Goal: Information Seeking & Learning: Learn about a topic

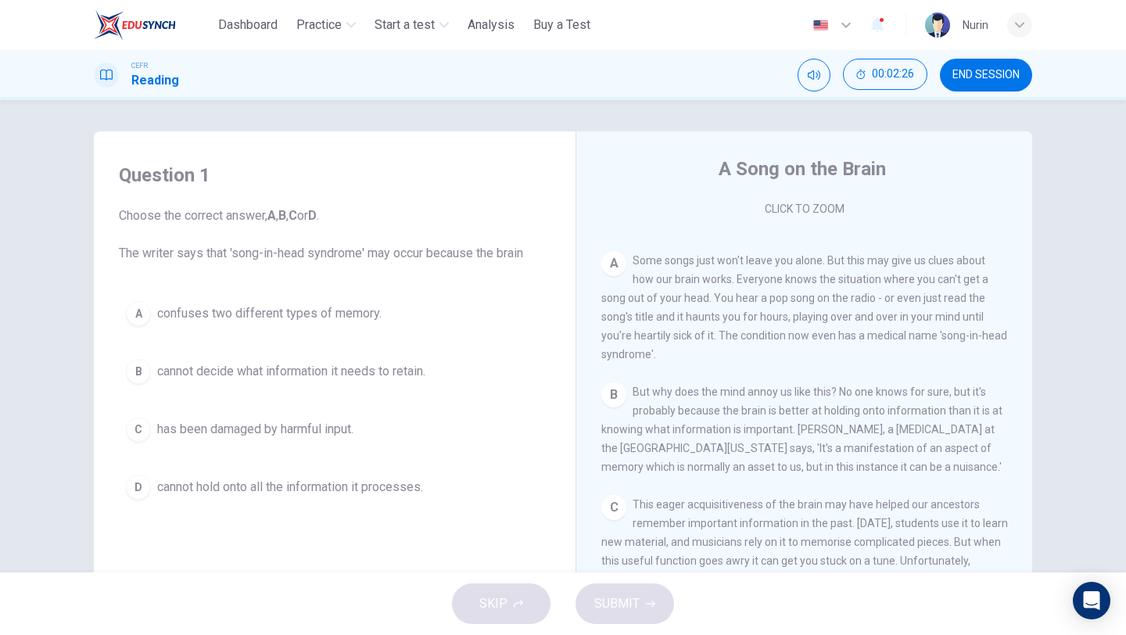
scroll to position [279, 0]
click at [384, 377] on span "cannot decide what information it needs to retain." at bounding box center [291, 371] width 268 height 19
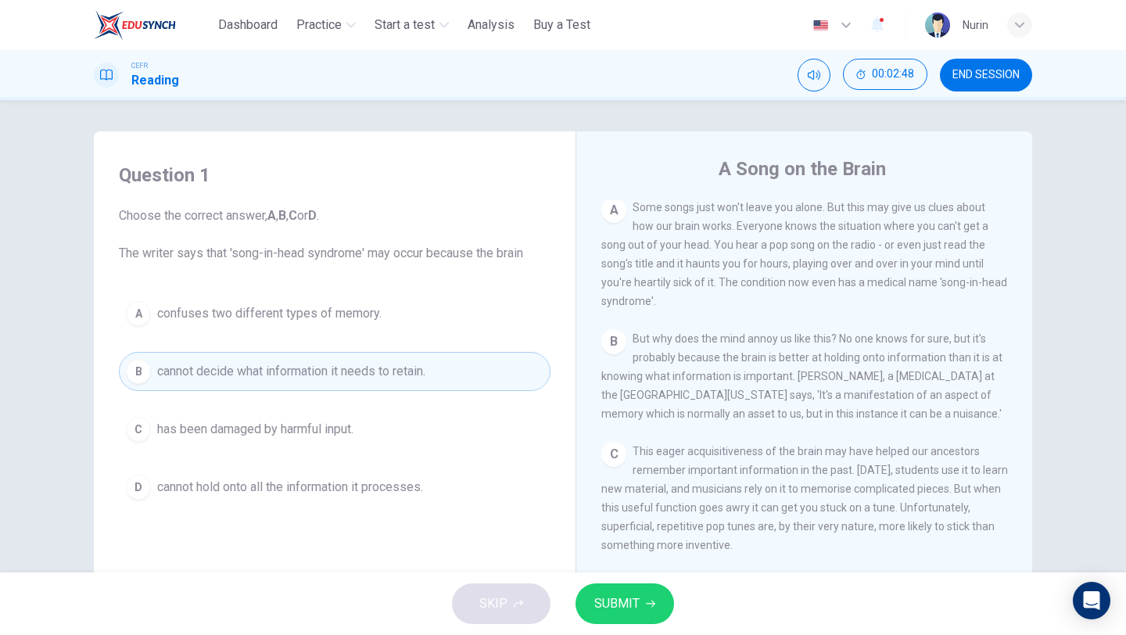
scroll to position [341, 0]
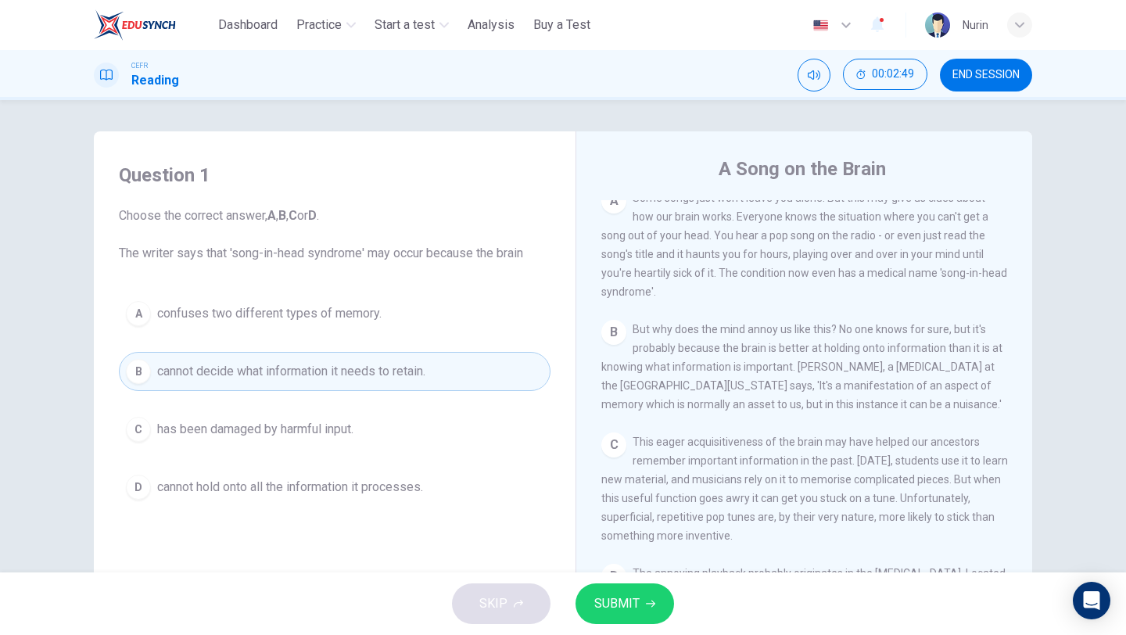
click at [612, 605] on span "SUBMIT" at bounding box center [616, 604] width 45 height 22
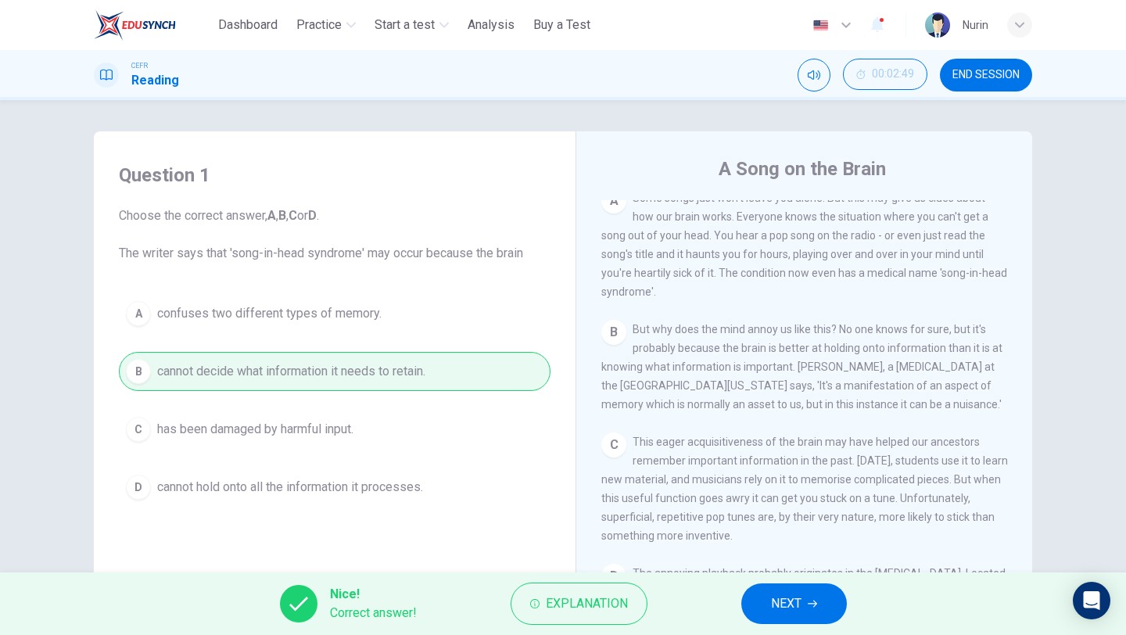
click at [809, 601] on icon "button" at bounding box center [812, 603] width 9 height 9
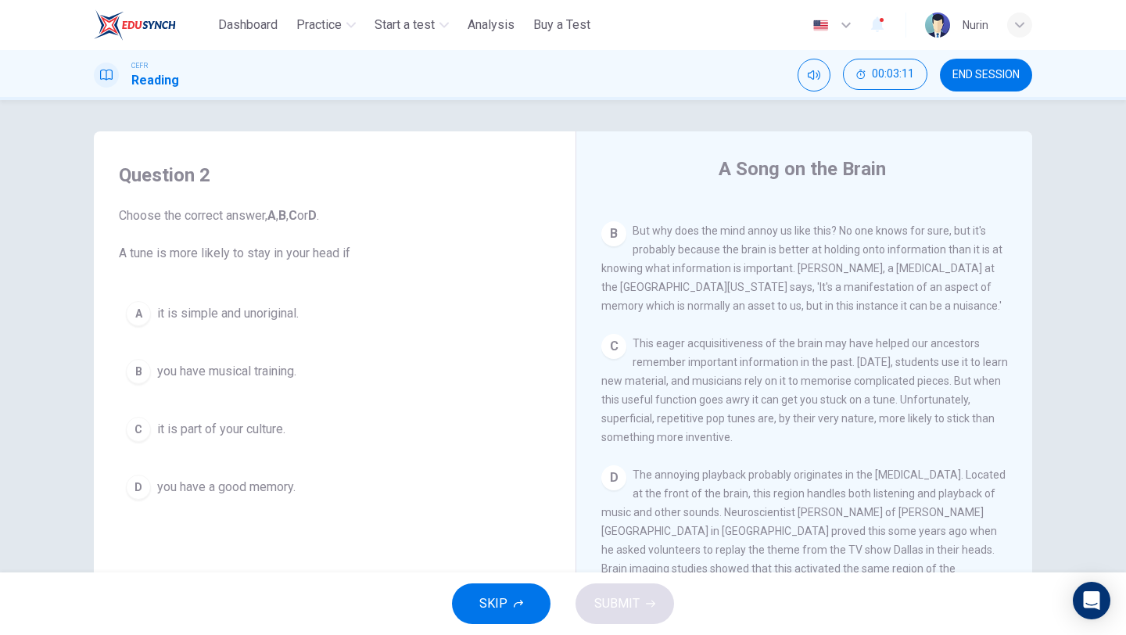
scroll to position [443, 0]
click at [238, 428] on span "it is part of your culture." at bounding box center [221, 429] width 128 height 19
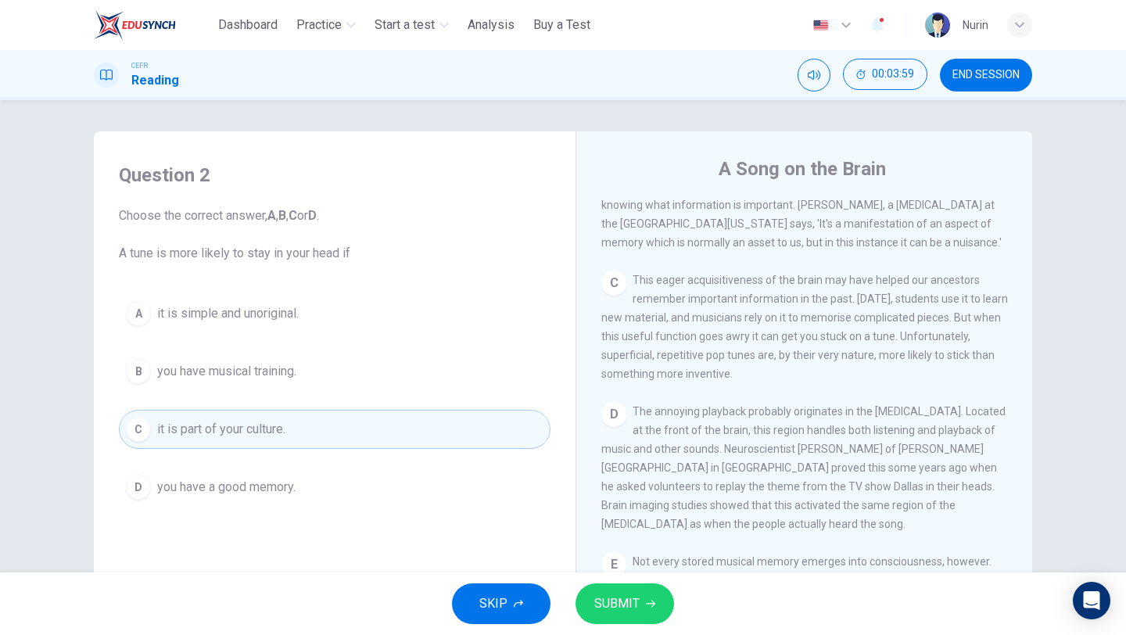
scroll to position [505, 0]
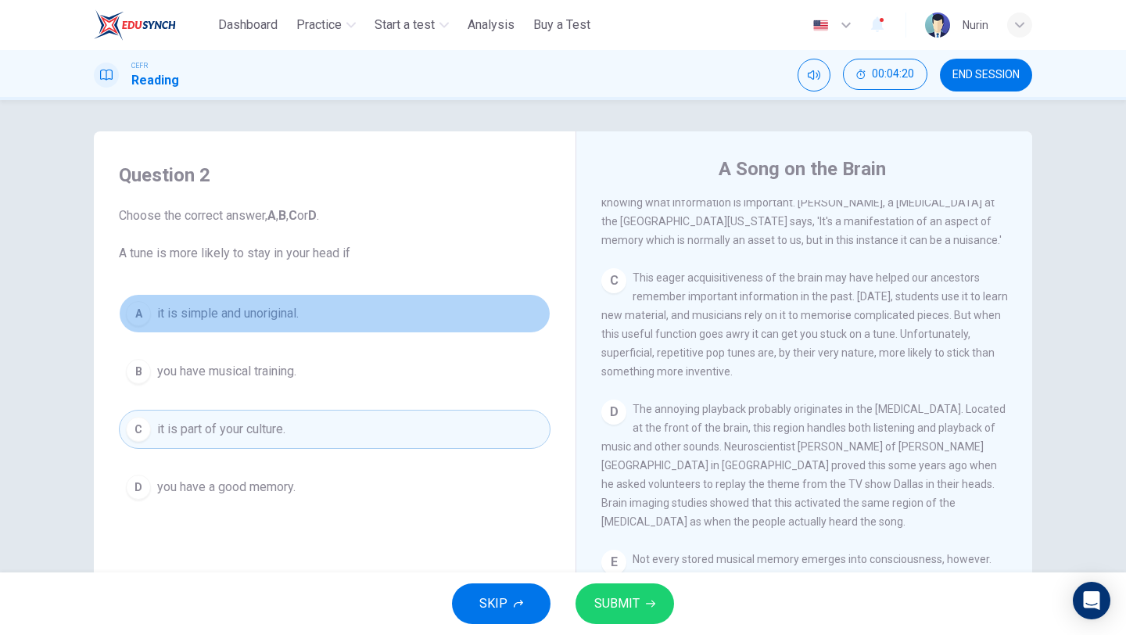
click at [279, 308] on span "it is simple and unoriginal." at bounding box center [228, 313] width 142 height 19
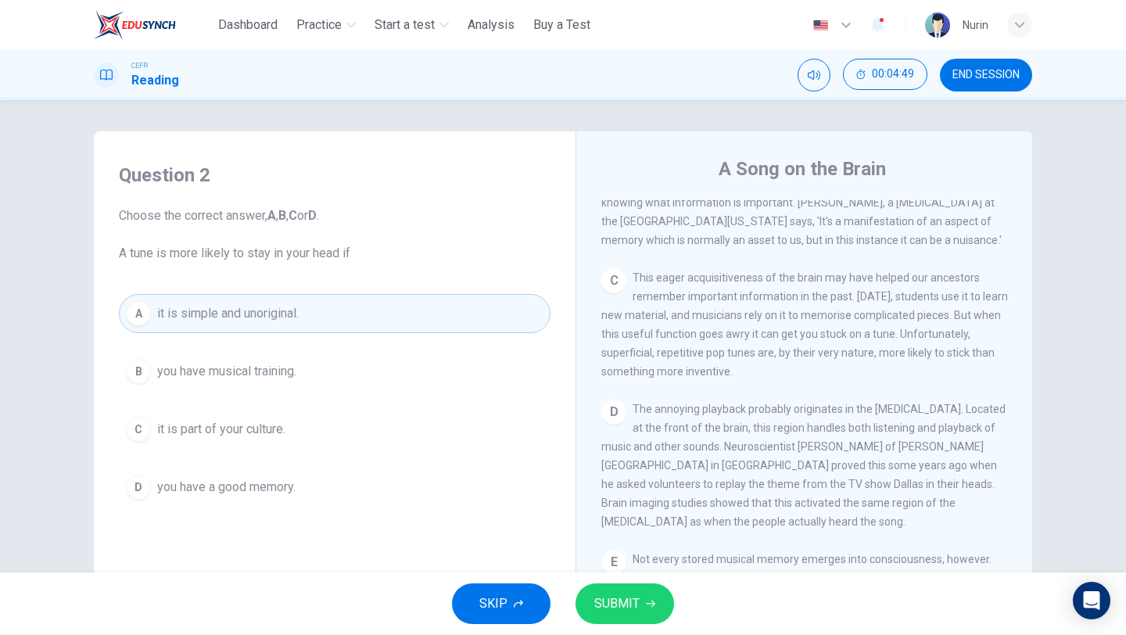
click at [303, 435] on button "C it is part of your culture." at bounding box center [335, 429] width 432 height 39
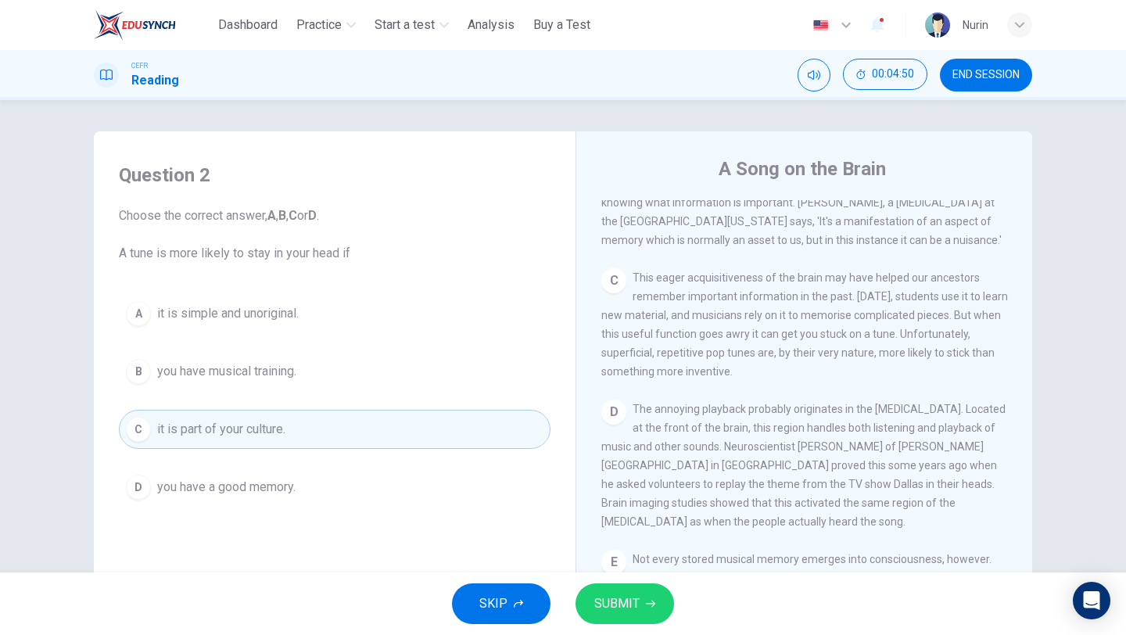
click at [640, 620] on button "SUBMIT" at bounding box center [625, 603] width 99 height 41
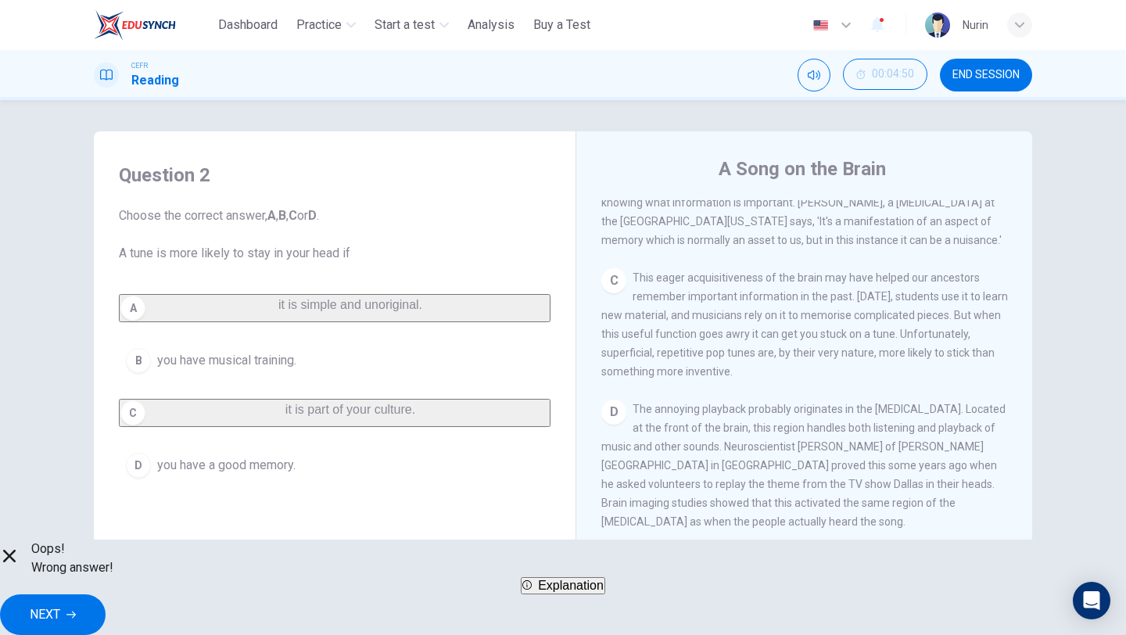
click at [106, 609] on button "NEXT" at bounding box center [53, 614] width 106 height 41
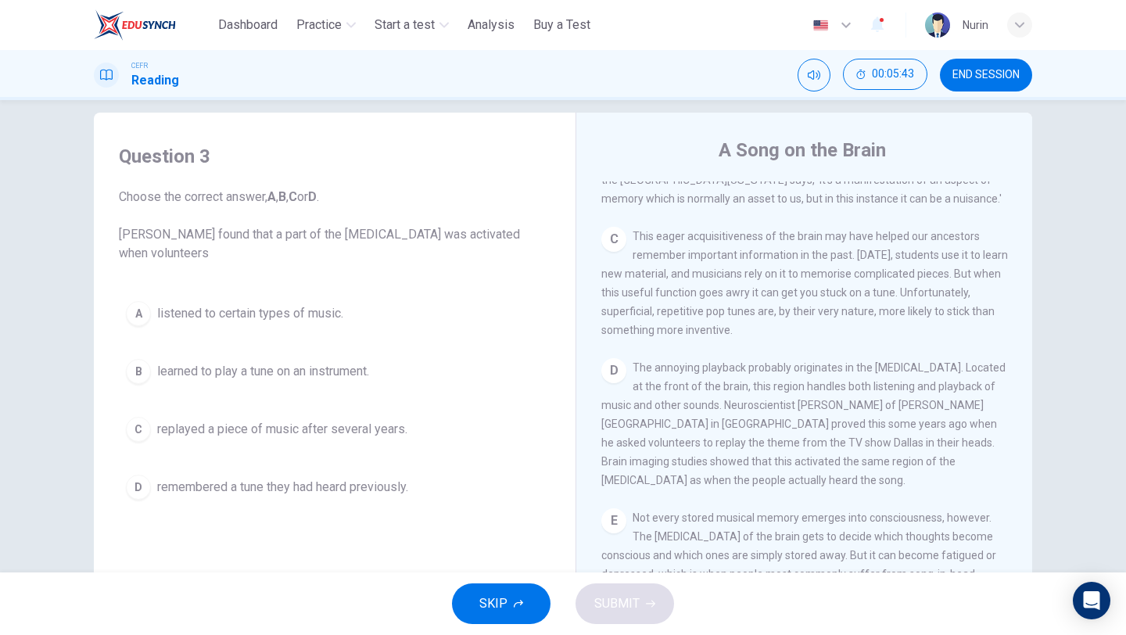
scroll to position [28, 0]
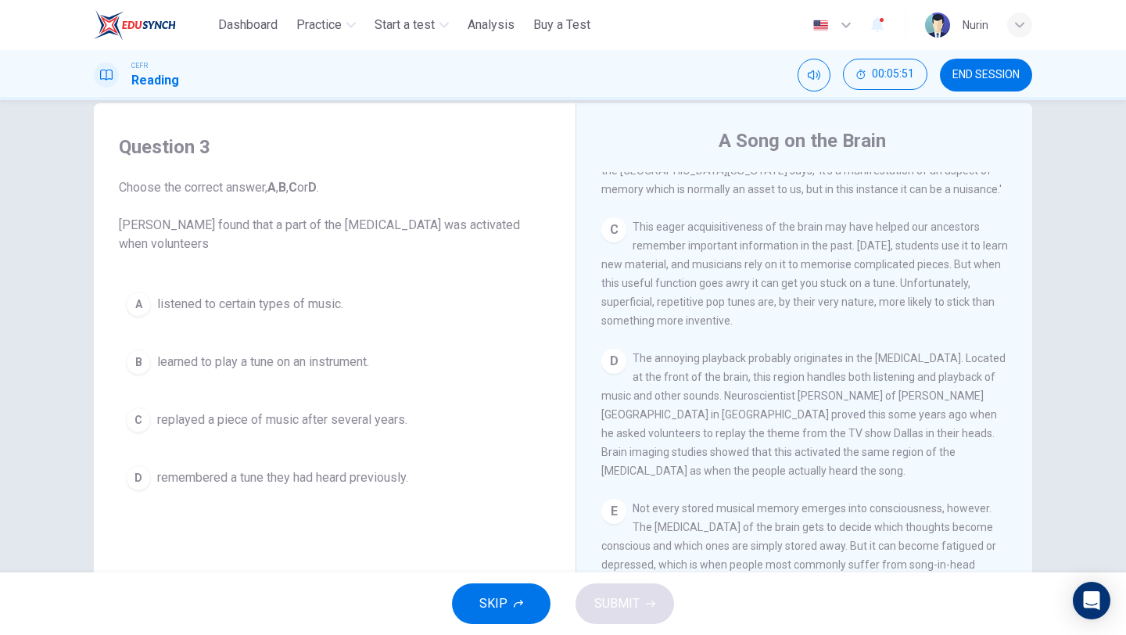
click at [274, 425] on span "replayed a piece of music after several years." at bounding box center [282, 420] width 250 height 19
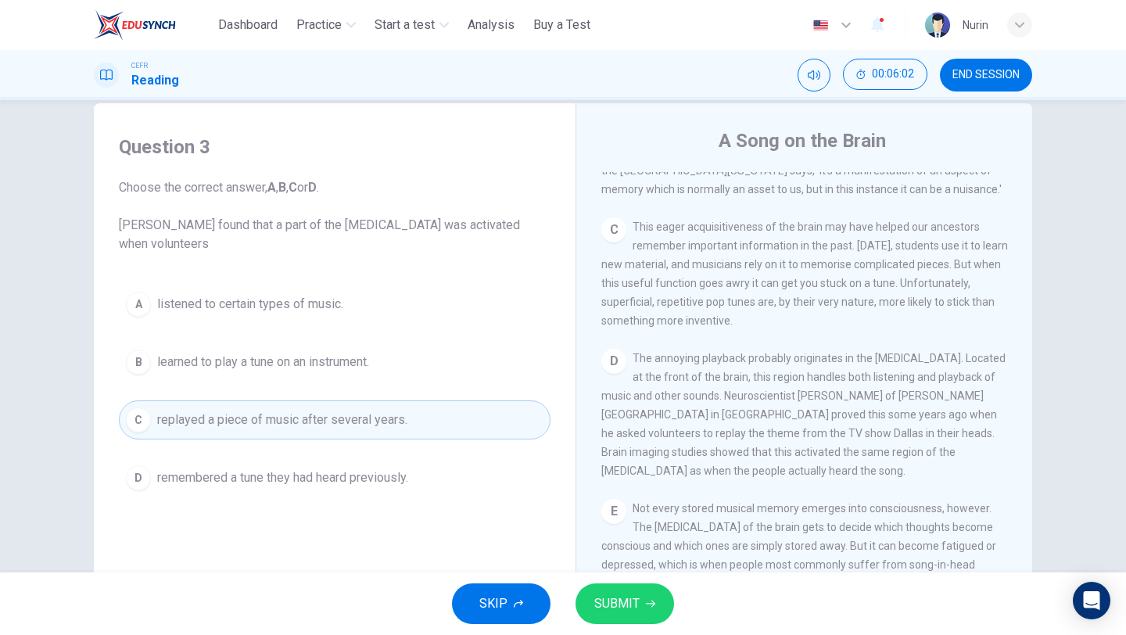
click at [637, 604] on span "SUBMIT" at bounding box center [616, 604] width 45 height 22
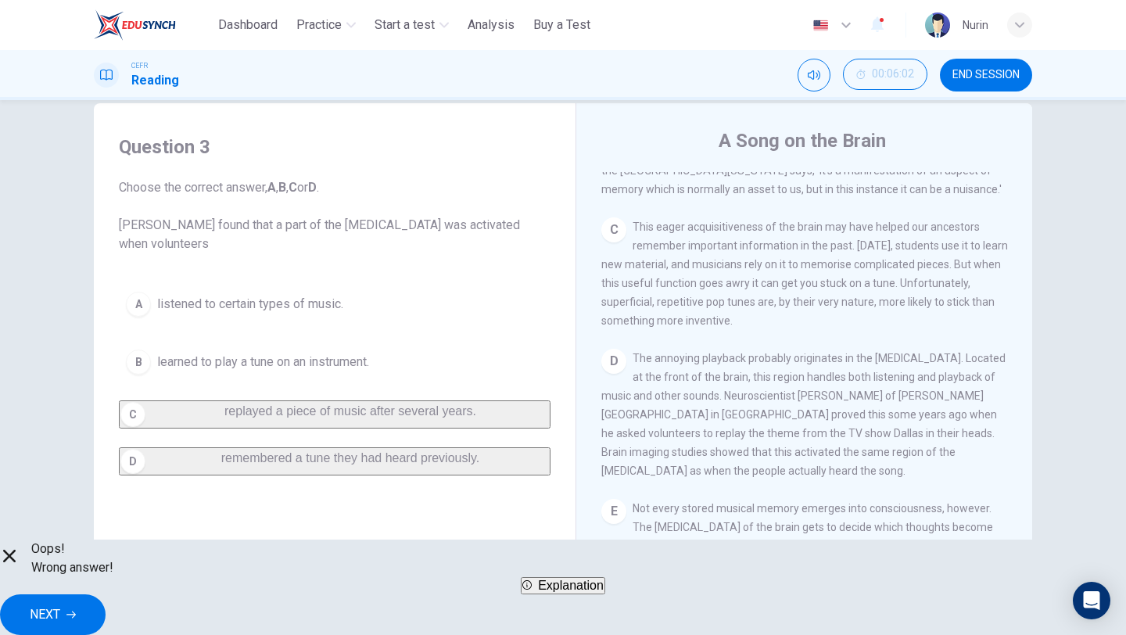
click at [106, 603] on button "NEXT" at bounding box center [53, 614] width 106 height 41
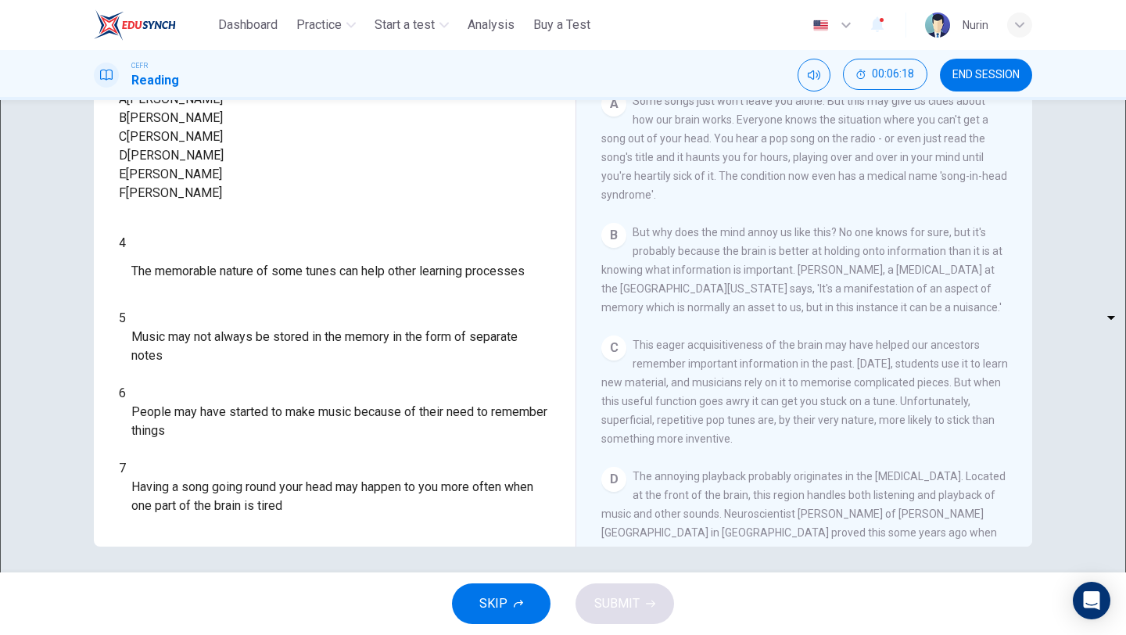
scroll to position [300, 0]
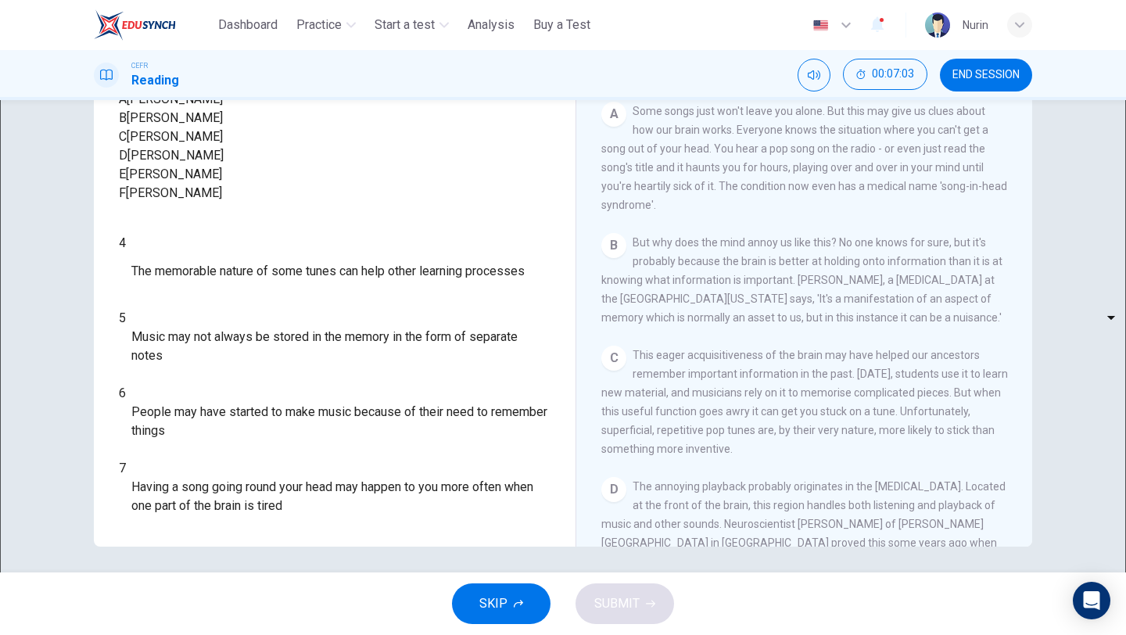
click at [228, 501] on body "This site uses cookies, as explained in our Privacy Policy . If you agree to th…" at bounding box center [563, 317] width 1126 height 635
click at [213, 634] on li "A" at bounding box center [563, 644] width 1126 height 19
type input "*"
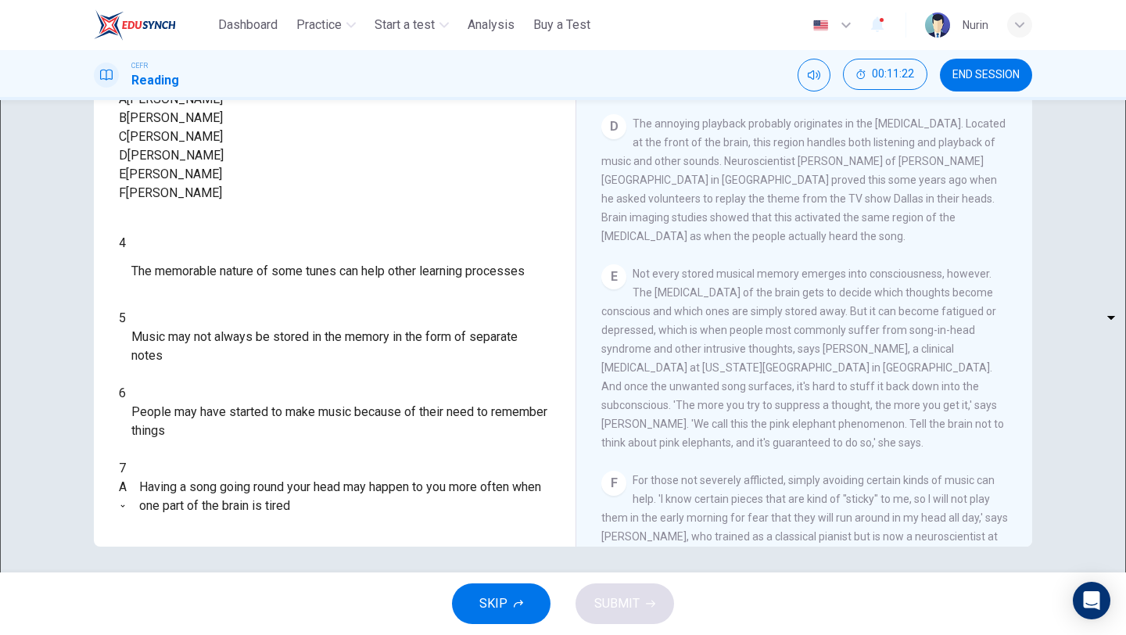
scroll to position [674, 0]
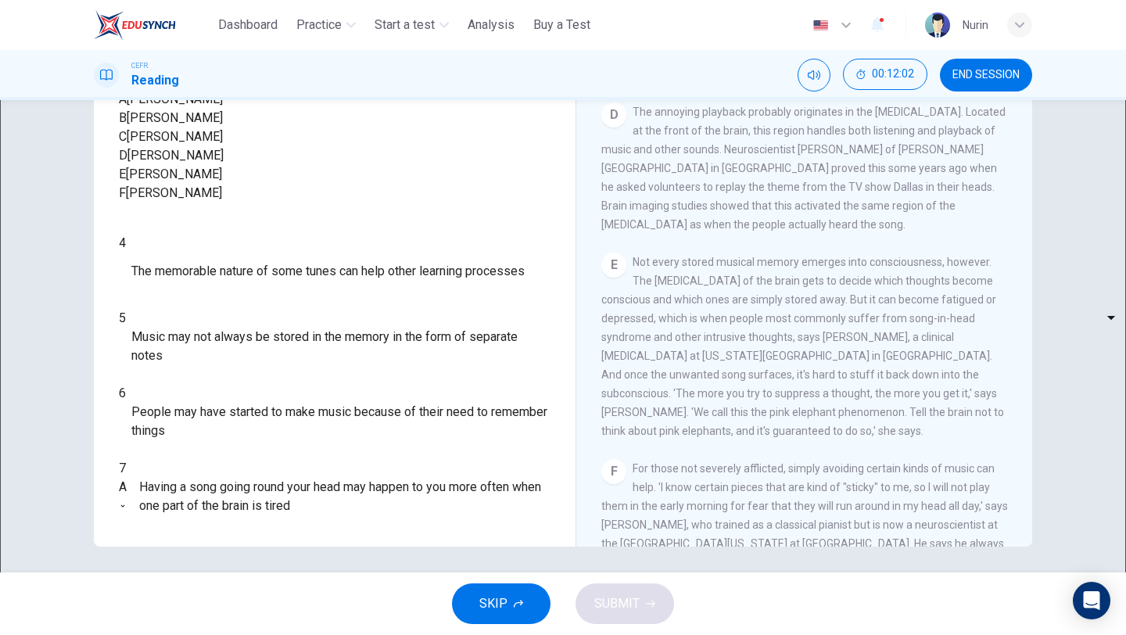
click at [228, 414] on body "This site uses cookies, as explained in our Privacy Policy . If you agree to th…" at bounding box center [563, 317] width 1126 height 635
type input "*"
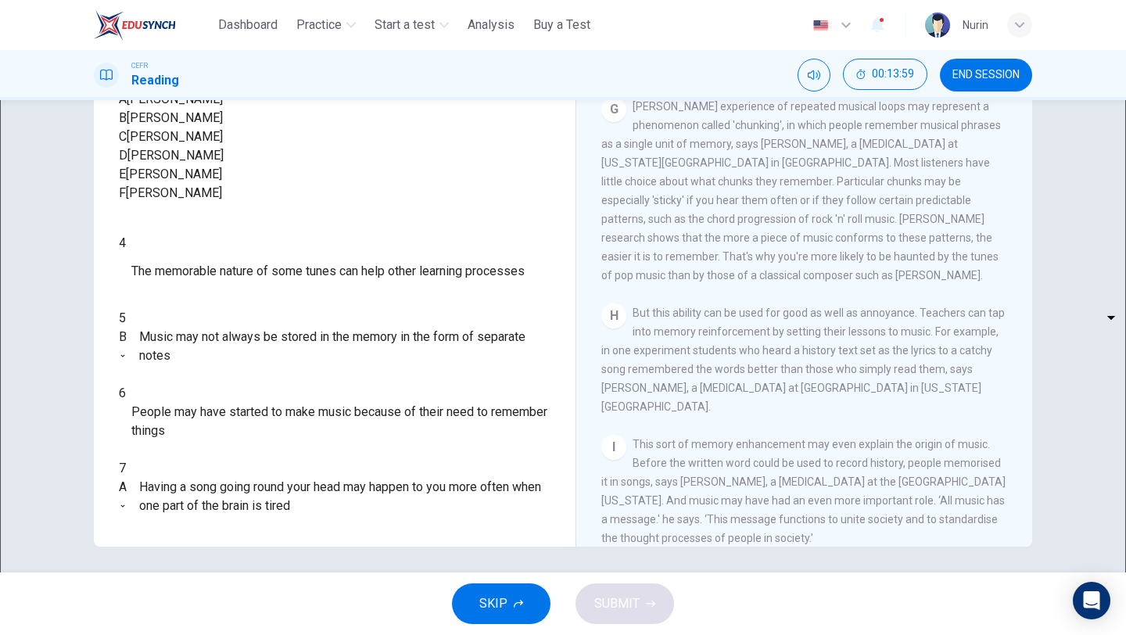
scroll to position [1216, 0]
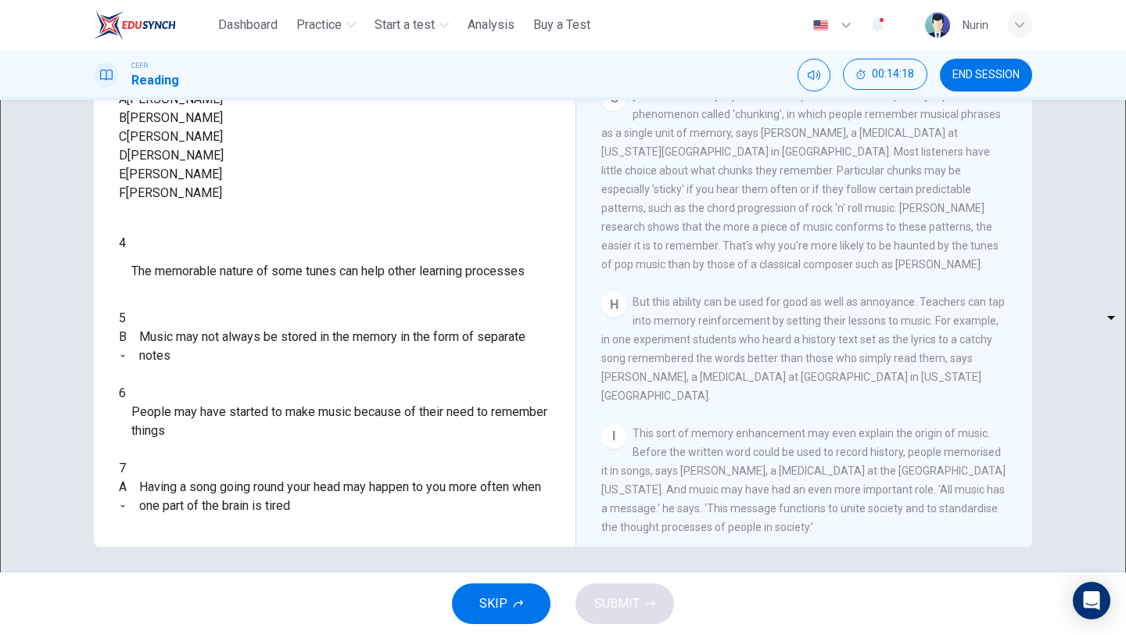
click at [217, 375] on body "This site uses cookies, as explained in our Privacy Policy . If you agree to th…" at bounding box center [563, 317] width 1126 height 635
type input "*"
click at [224, 458] on body "This site uses cookies, as explained in our Privacy Policy . If you agree to th…" at bounding box center [563, 317] width 1126 height 635
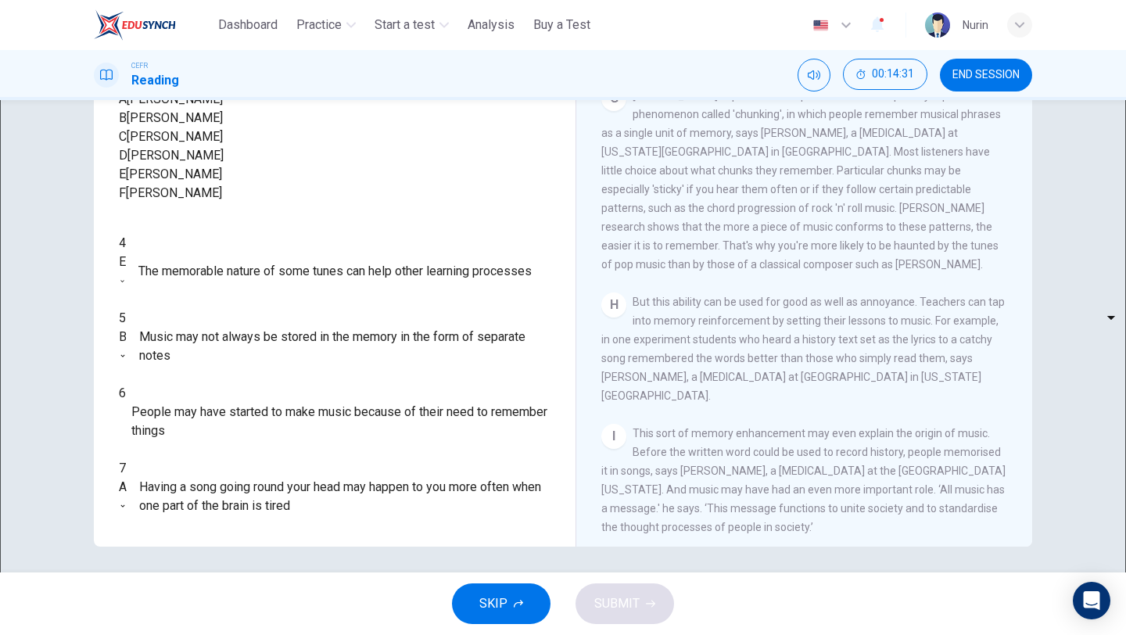
type input "*"
click at [622, 607] on span "SUBMIT" at bounding box center [616, 604] width 45 height 22
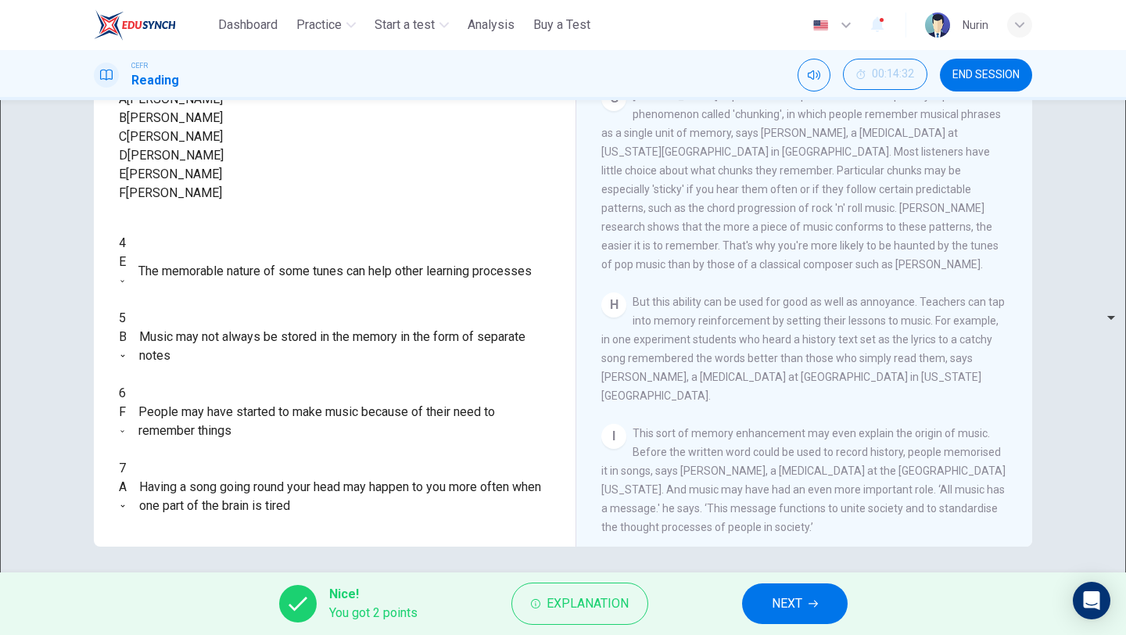
click at [796, 598] on span "NEXT" at bounding box center [787, 604] width 30 height 22
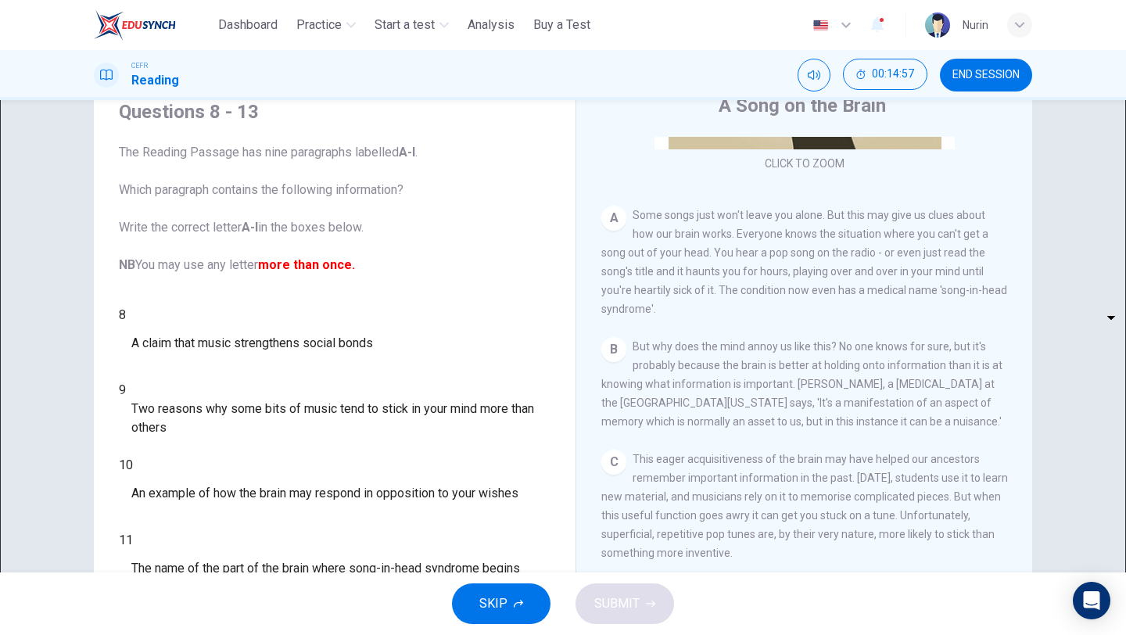
scroll to position [266, 0]
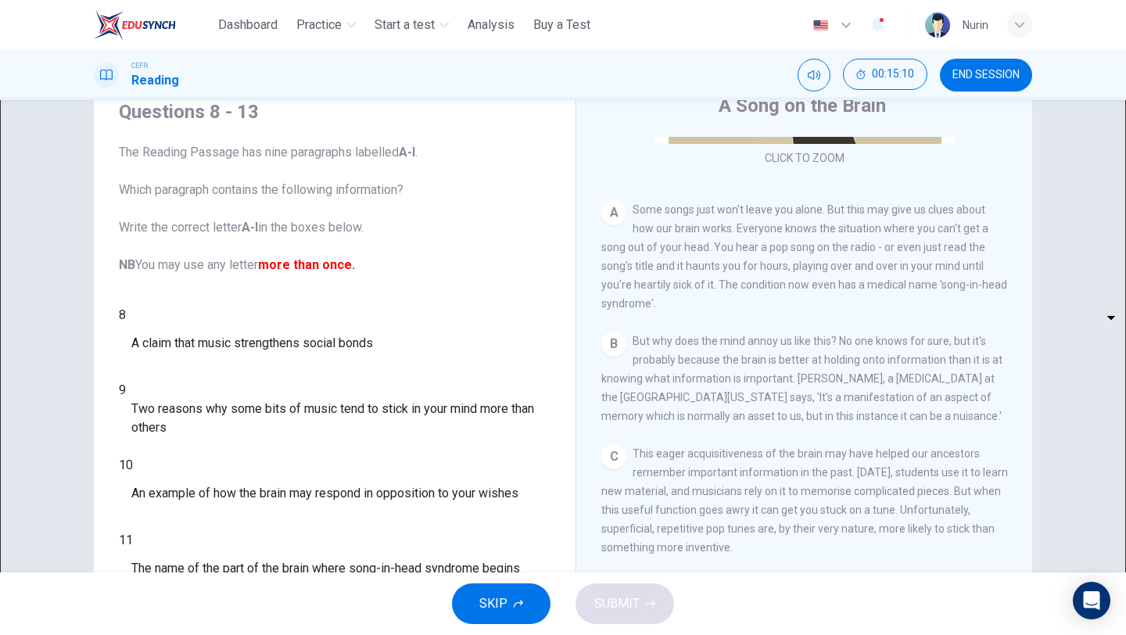
click at [707, 332] on div "B But why does the mind annoy us like this? No one knows for sure, but it's pro…" at bounding box center [804, 379] width 407 height 94
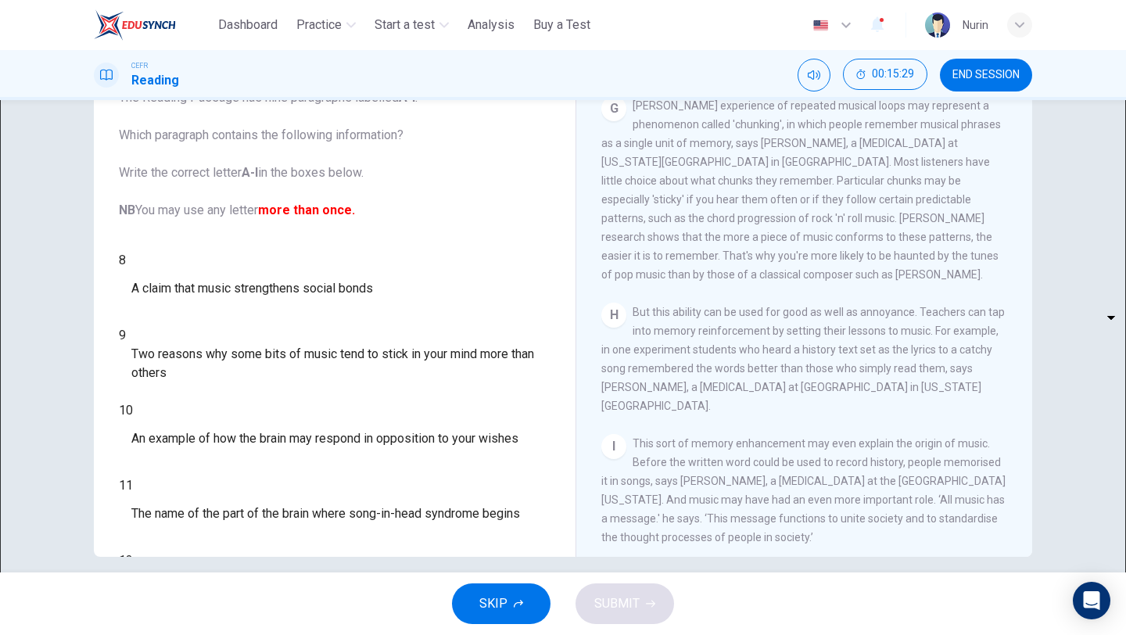
scroll to position [121, 0]
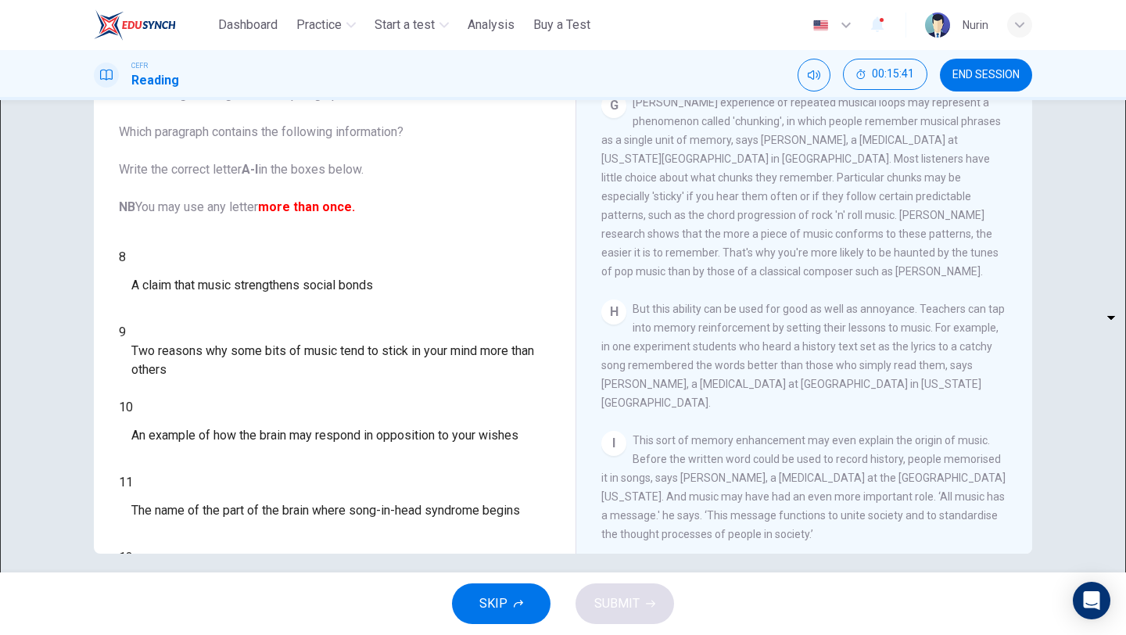
click at [197, 260] on body "This site uses cookies, as explained in our Privacy Policy . If you agree to th…" at bounding box center [563, 317] width 1126 height 635
type input "*"
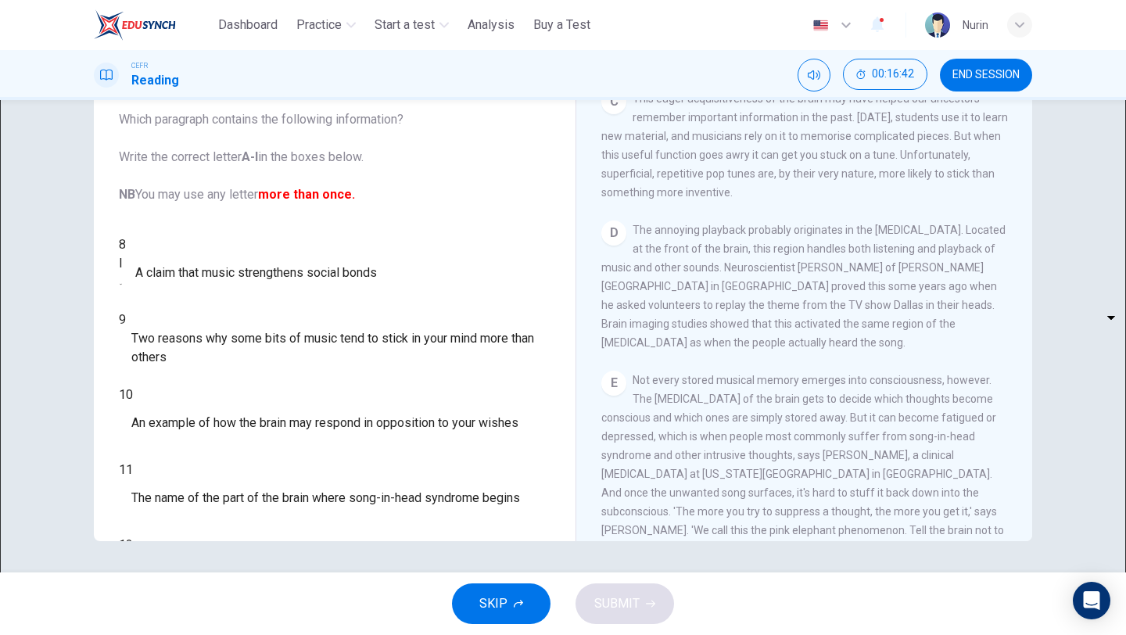
scroll to position [554, 0]
click at [200, 387] on body "This site uses cookies, as explained in our Privacy Policy . If you agree to th…" at bounding box center [563, 317] width 1126 height 635
type input "*"
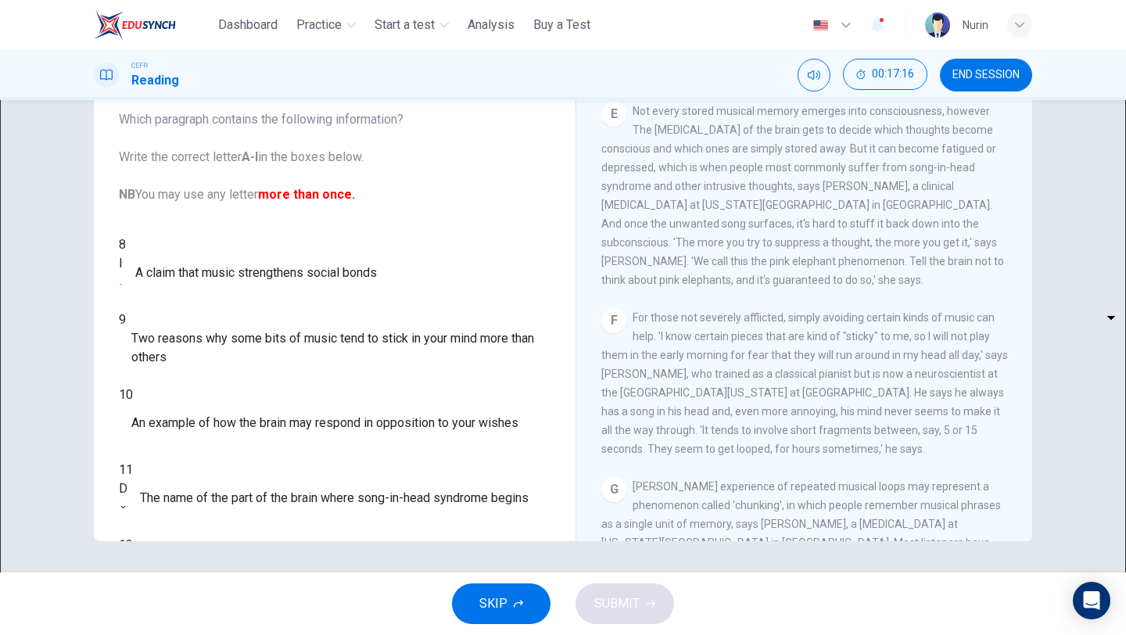
scroll to position [821, 0]
click at [207, 427] on body "This site uses cookies, as explained in our Privacy Policy . If you agree to th…" at bounding box center [563, 317] width 1126 height 635
type input "*"
click at [220, 469] on body "This site uses cookies, as explained in our Privacy Policy . If you agree to th…" at bounding box center [563, 317] width 1126 height 635
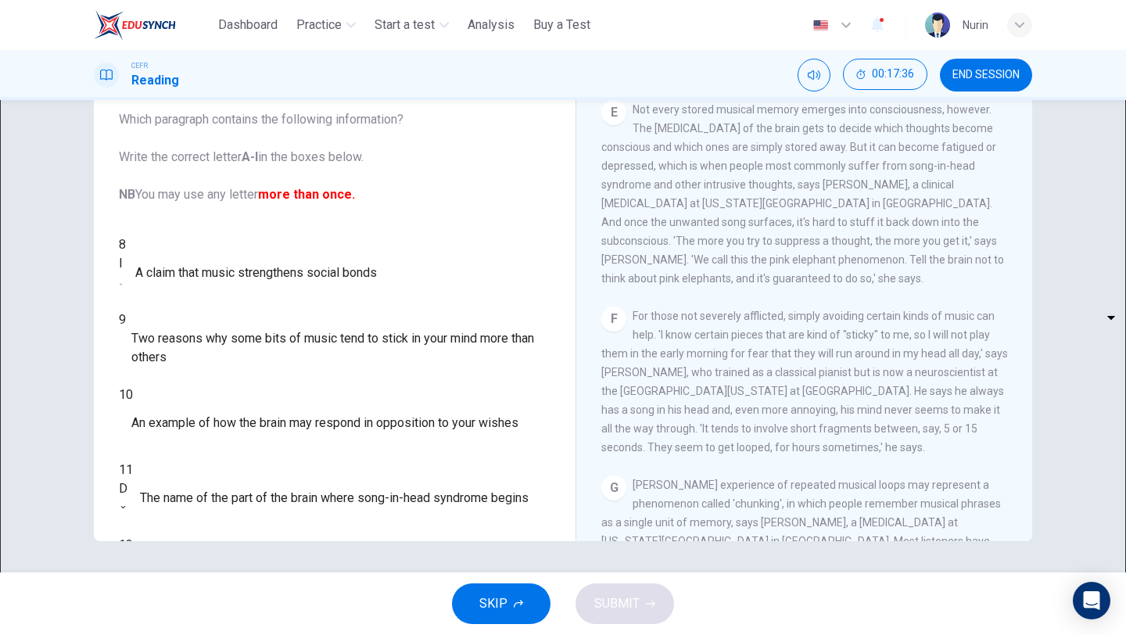
type input "*"
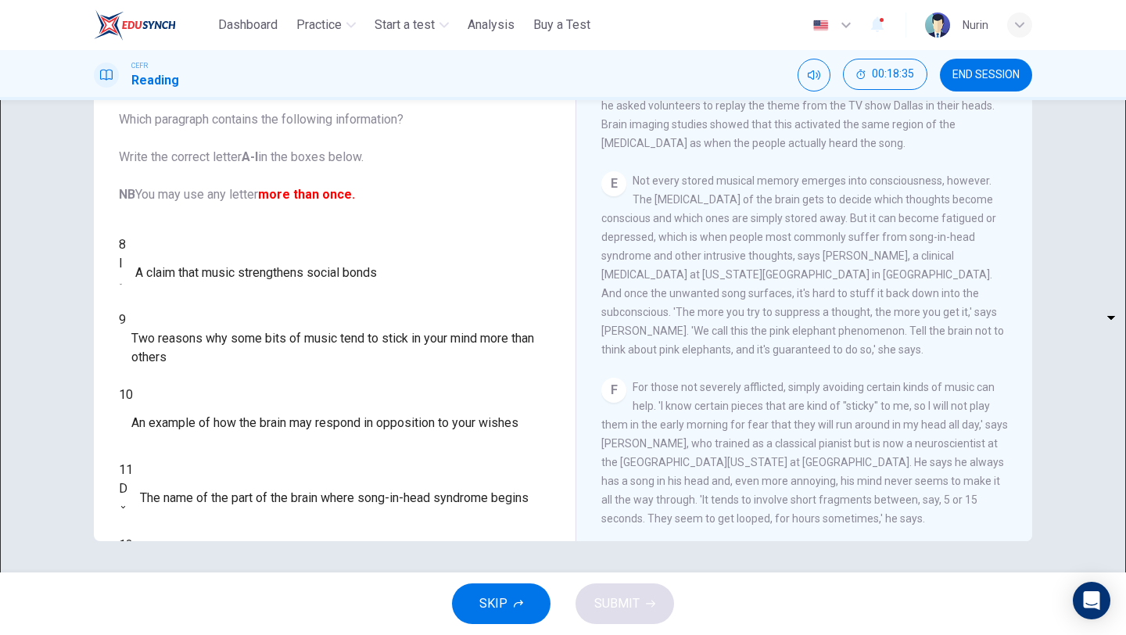
scroll to position [747, 0]
click at [221, 429] on body "This site uses cookies, as explained in our Privacy Policy . If you agree to th…" at bounding box center [563, 317] width 1126 height 635
type input "*"
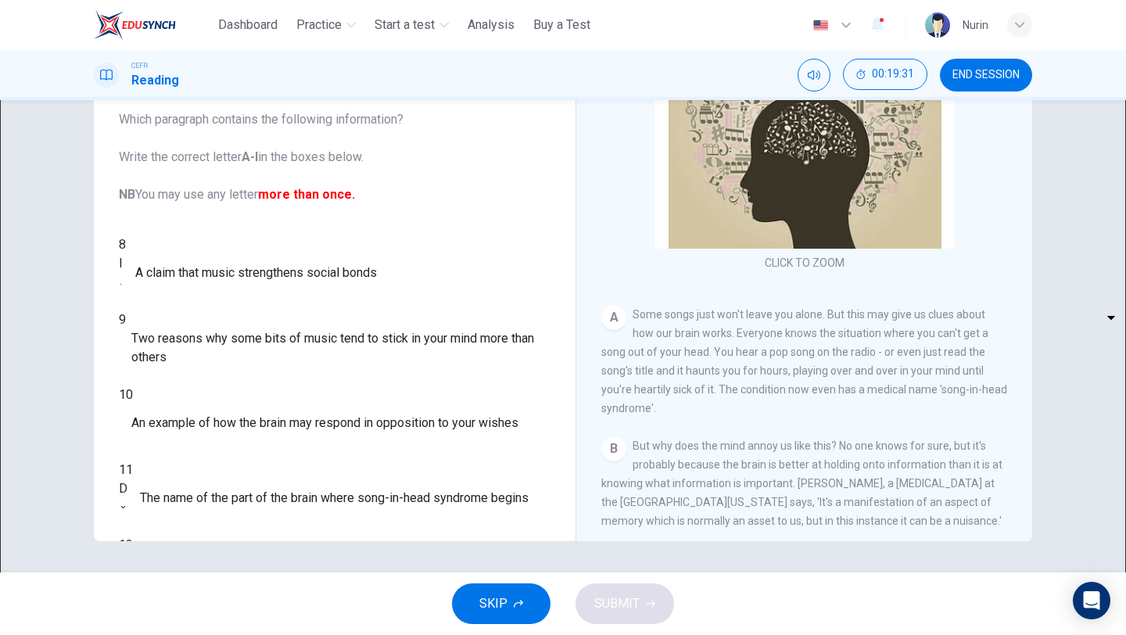
scroll to position [78, 0]
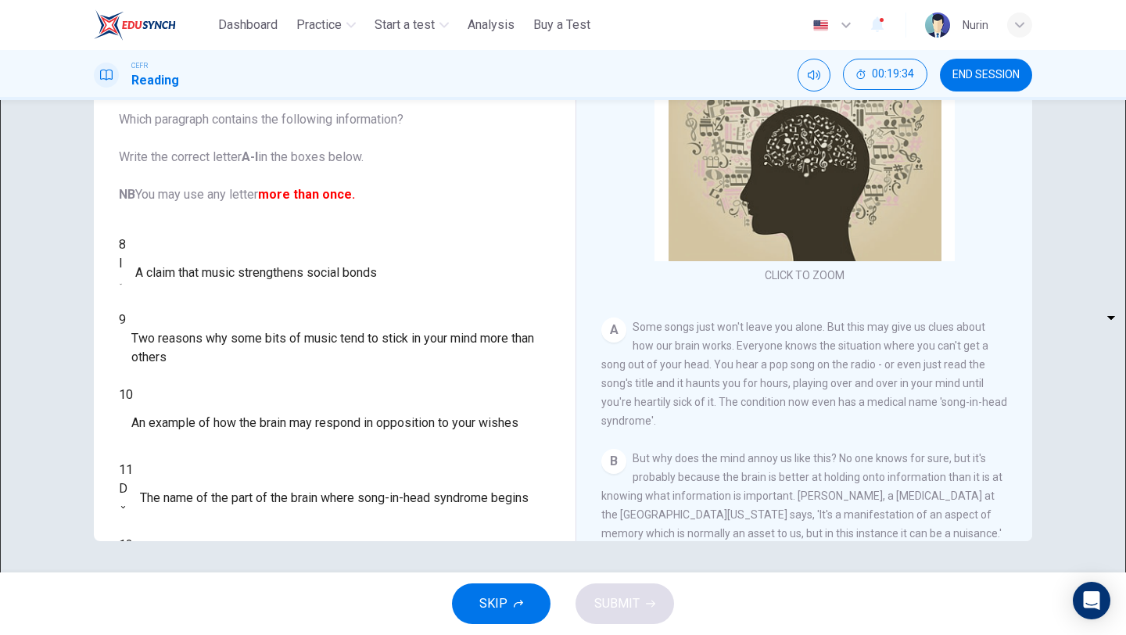
click at [218, 292] on body "This site uses cookies, as explained in our Privacy Policy . If you agree to th…" at bounding box center [563, 317] width 1126 height 635
click at [740, 634] on div at bounding box center [563, 635] width 1126 height 0
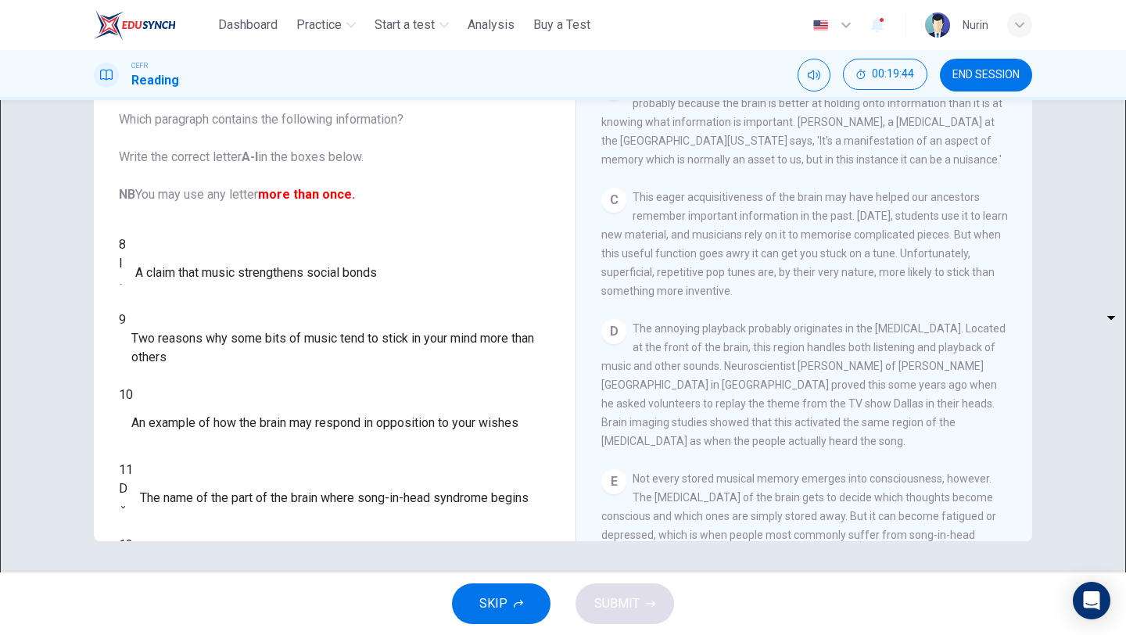
scroll to position [451, 0]
click at [215, 286] on body "This site uses cookies, as explained in our Privacy Policy . If you agree to th…" at bounding box center [563, 317] width 1126 height 635
type input "*"
click at [211, 340] on body "This site uses cookies, as explained in our Privacy Policy . If you agree to th…" at bounding box center [563, 317] width 1126 height 635
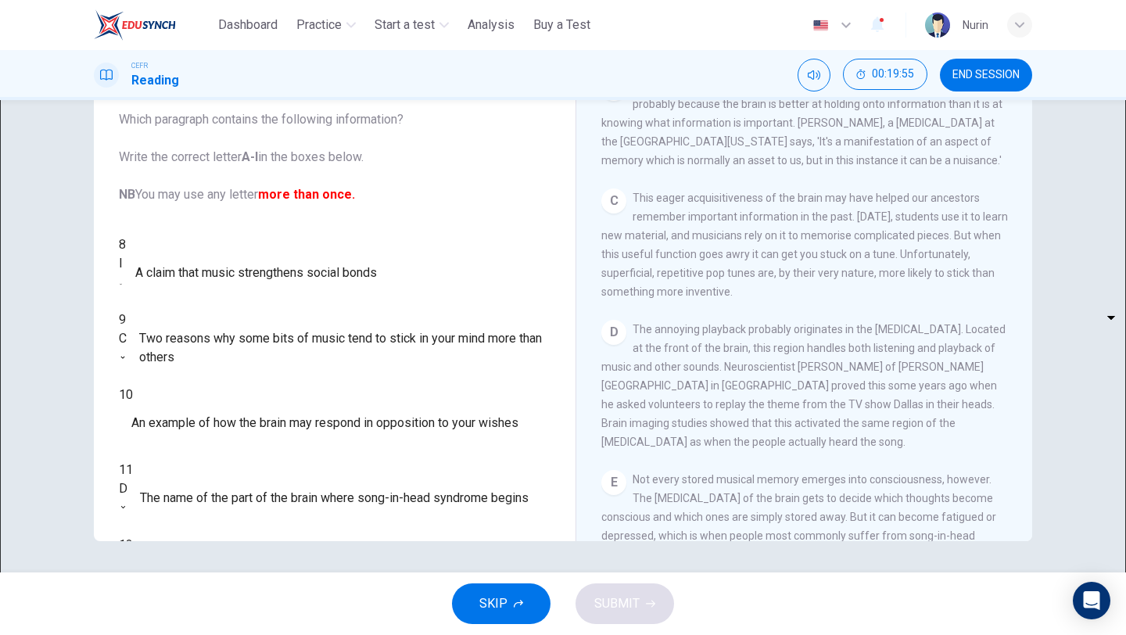
click at [340, 634] on div at bounding box center [563, 635] width 1126 height 0
click at [214, 339] on body "This site uses cookies, as explained in our Privacy Policy . If you agree to th…" at bounding box center [563, 317] width 1126 height 635
type input "*"
click at [626, 601] on span "SUBMIT" at bounding box center [616, 604] width 45 height 22
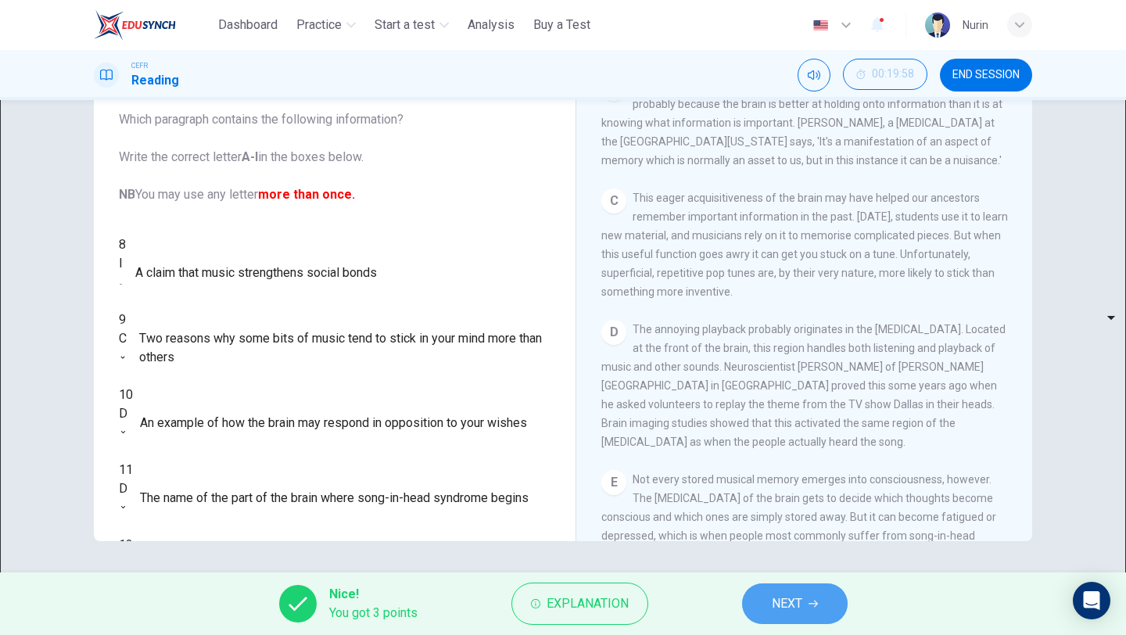
click at [796, 605] on span "NEXT" at bounding box center [787, 604] width 30 height 22
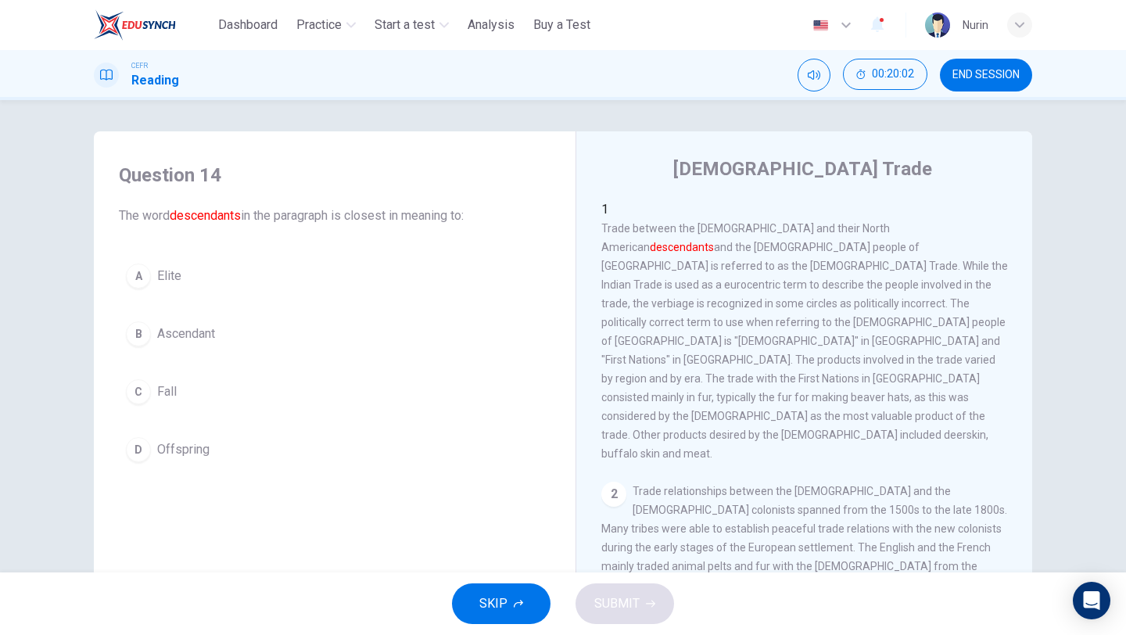
click at [141, 393] on div "C" at bounding box center [138, 391] width 25 height 25
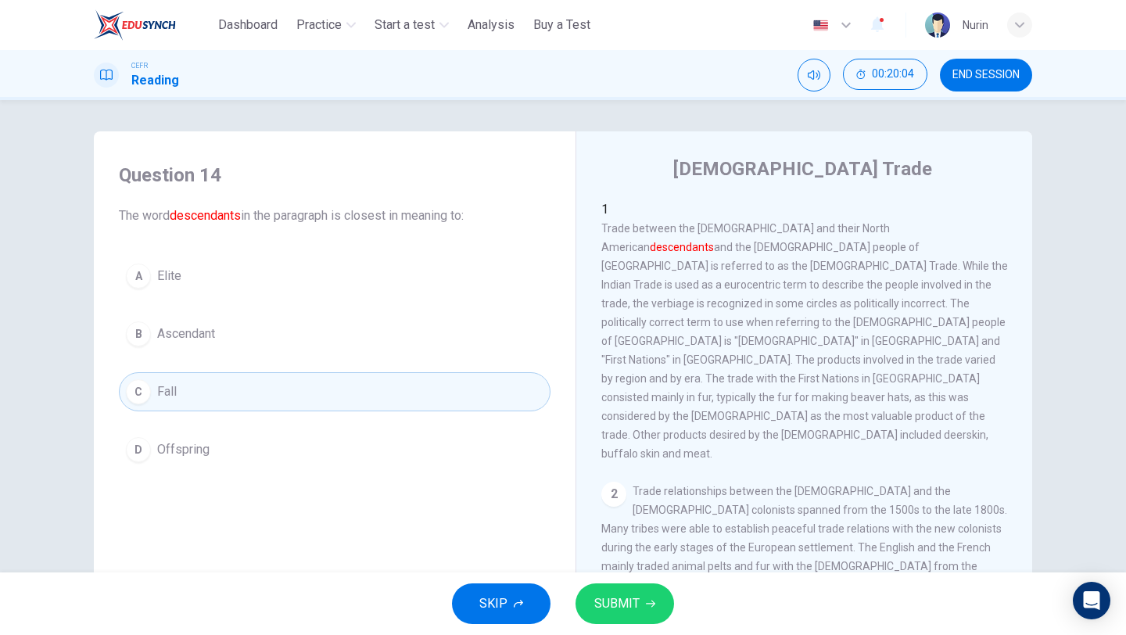
click at [639, 592] on button "SUBMIT" at bounding box center [625, 603] width 99 height 41
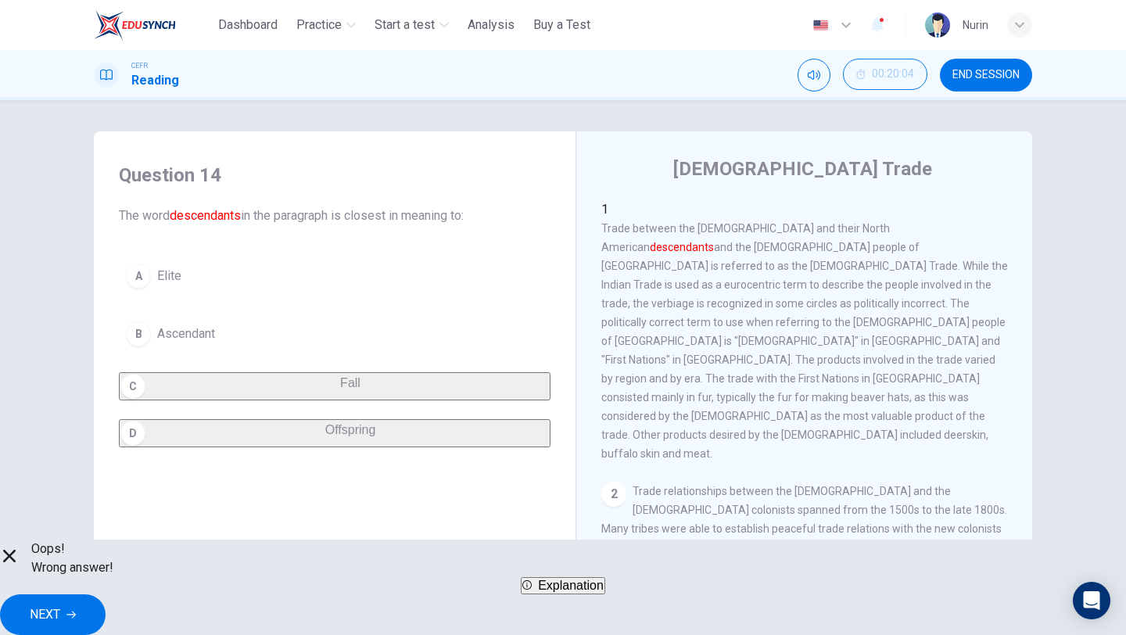
click at [60, 606] on span "NEXT" at bounding box center [45, 615] width 30 height 22
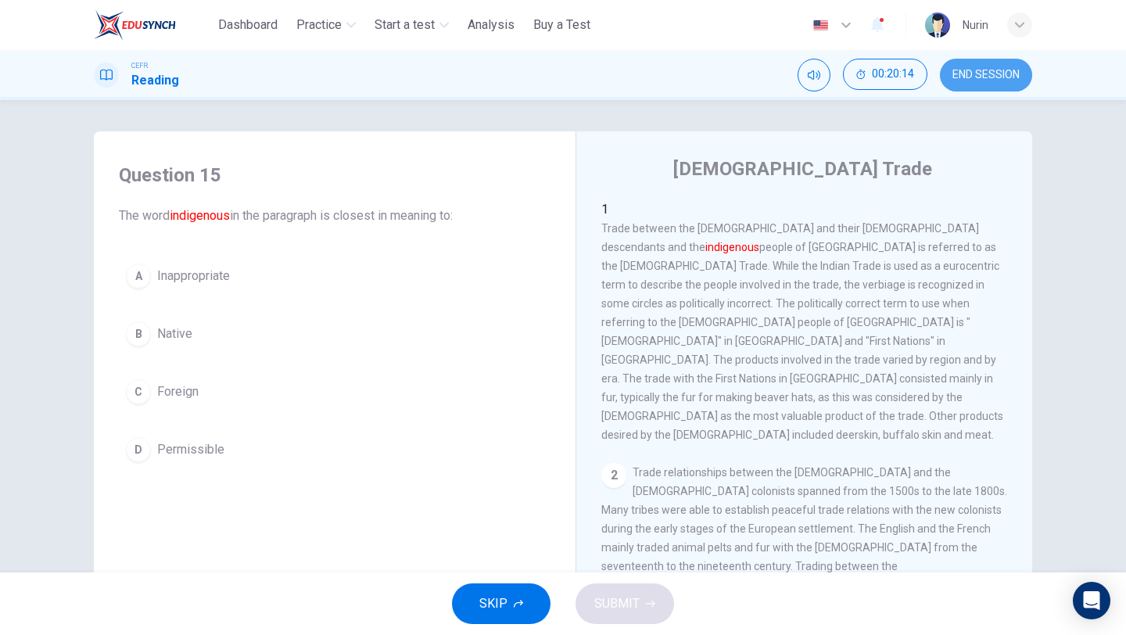
click at [971, 86] on button "END SESSION" at bounding box center [986, 75] width 92 height 33
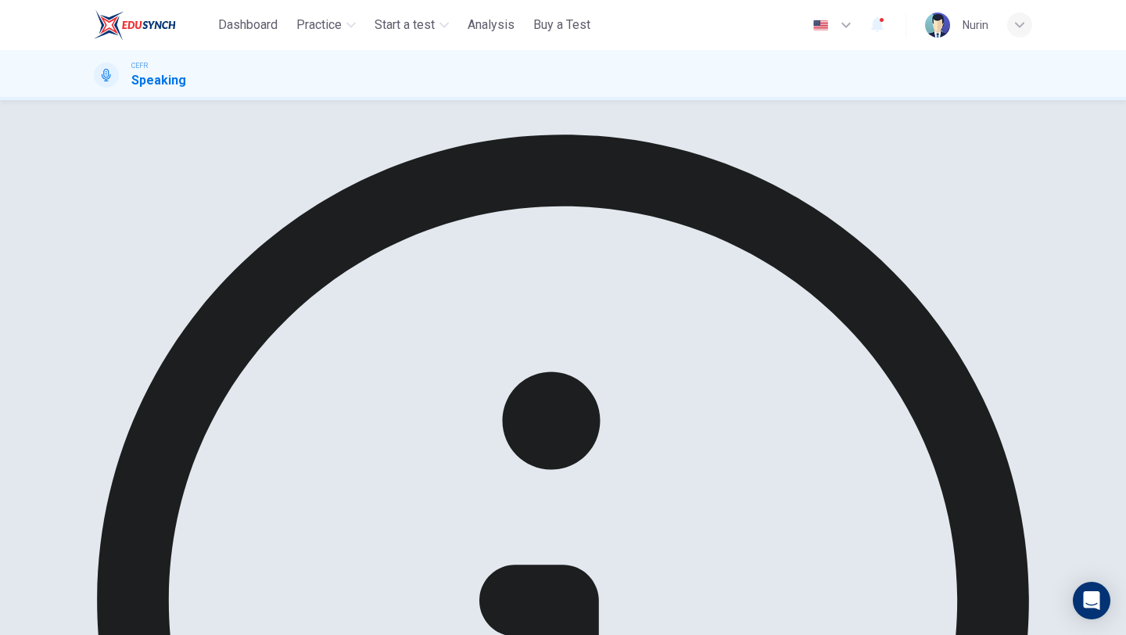
click at [845, 126] on div "For practice, your answers will not be submitted to our professional evaluators…" at bounding box center [563, 367] width 1126 height 535
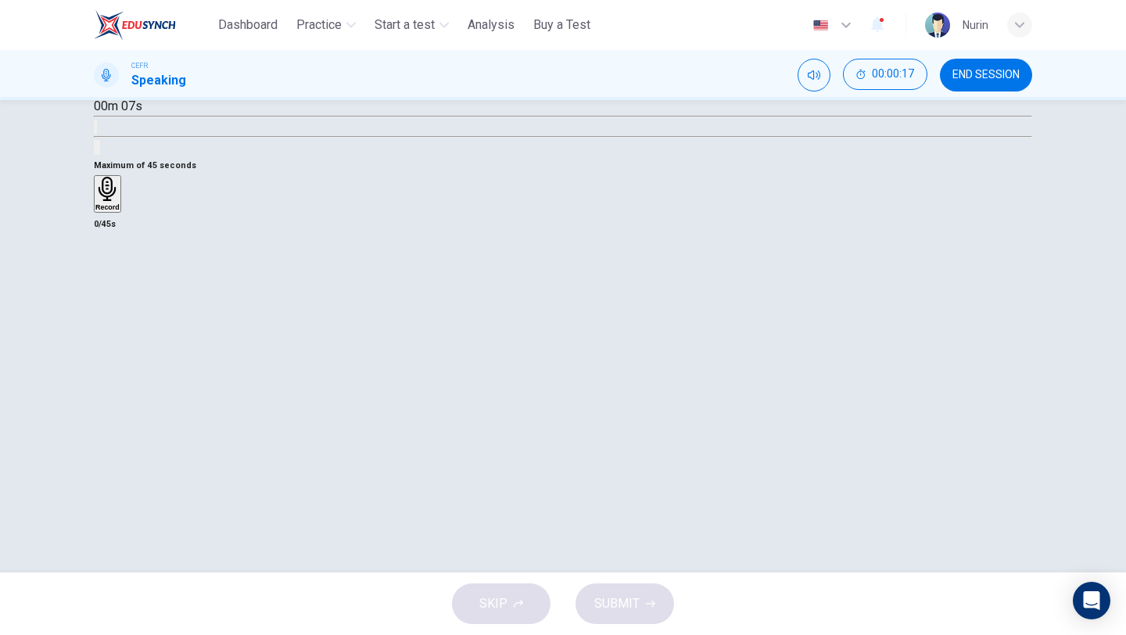
scroll to position [134, 0]
click at [100, 83] on icon "button" at bounding box center [100, 83] width 0 height 0
click at [117, 99] on icon "button" at bounding box center [109, 92] width 13 height 14
click at [120, 207] on h6 "Record" at bounding box center [107, 203] width 24 height 8
click at [126, 206] on icon "button" at bounding box center [126, 206] width 0 height 0
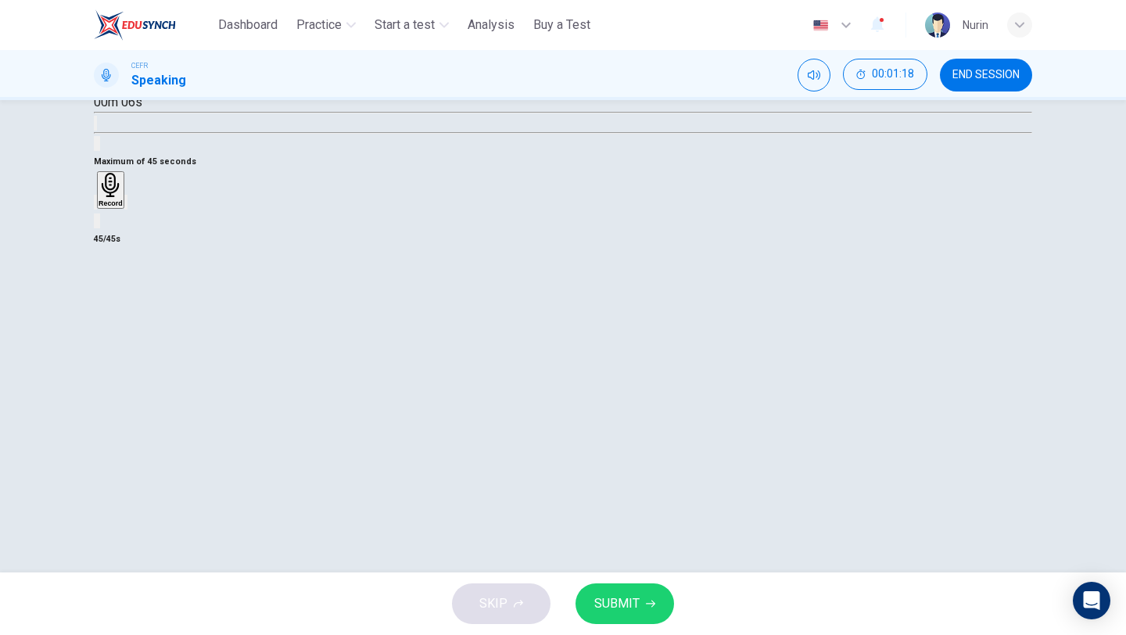
click at [142, 222] on icon "button" at bounding box center [134, 215] width 13 height 14
click at [624, 610] on span "SUBMIT" at bounding box center [616, 604] width 45 height 22
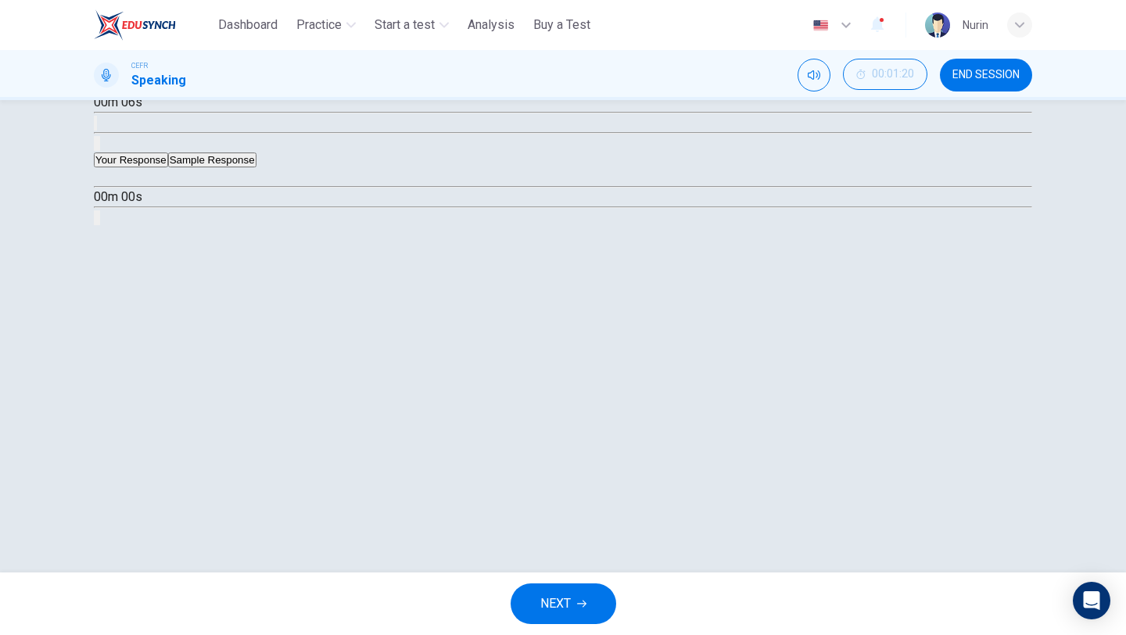
type input "*"
click at [257, 167] on button "Sample Response" at bounding box center [212, 159] width 88 height 15
click at [100, 178] on icon "button" at bounding box center [100, 178] width 0 height 0
type input "**"
click at [564, 607] on span "NEXT" at bounding box center [555, 604] width 30 height 22
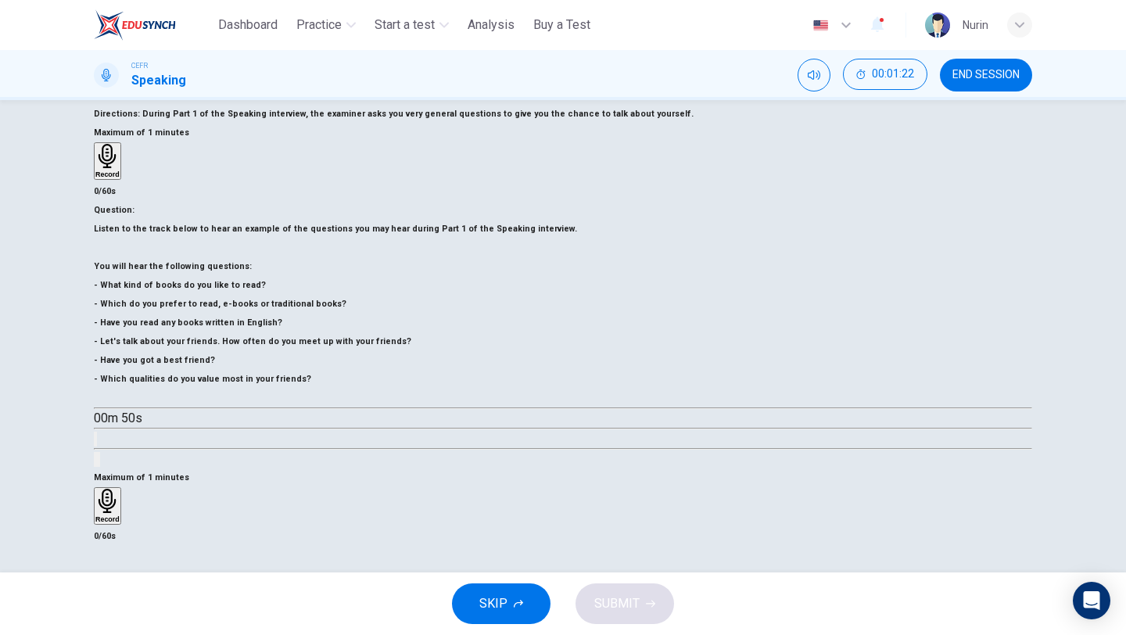
scroll to position [116, 0]
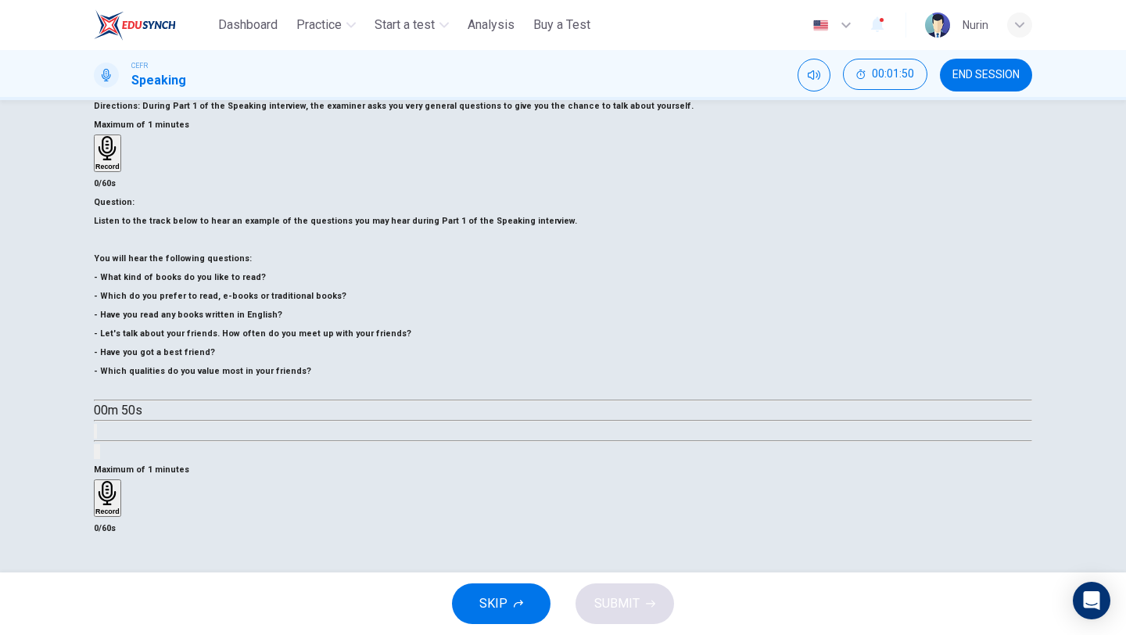
click at [120, 481] on icon "button" at bounding box center [107, 493] width 24 height 24
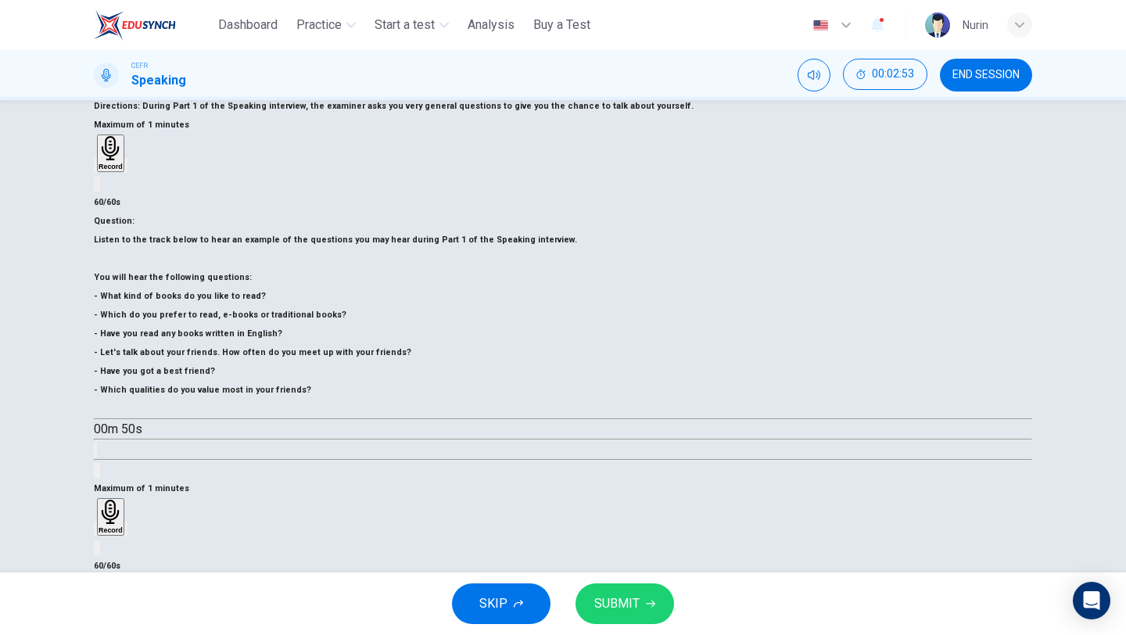
click at [635, 605] on span "SUBMIT" at bounding box center [616, 604] width 45 height 22
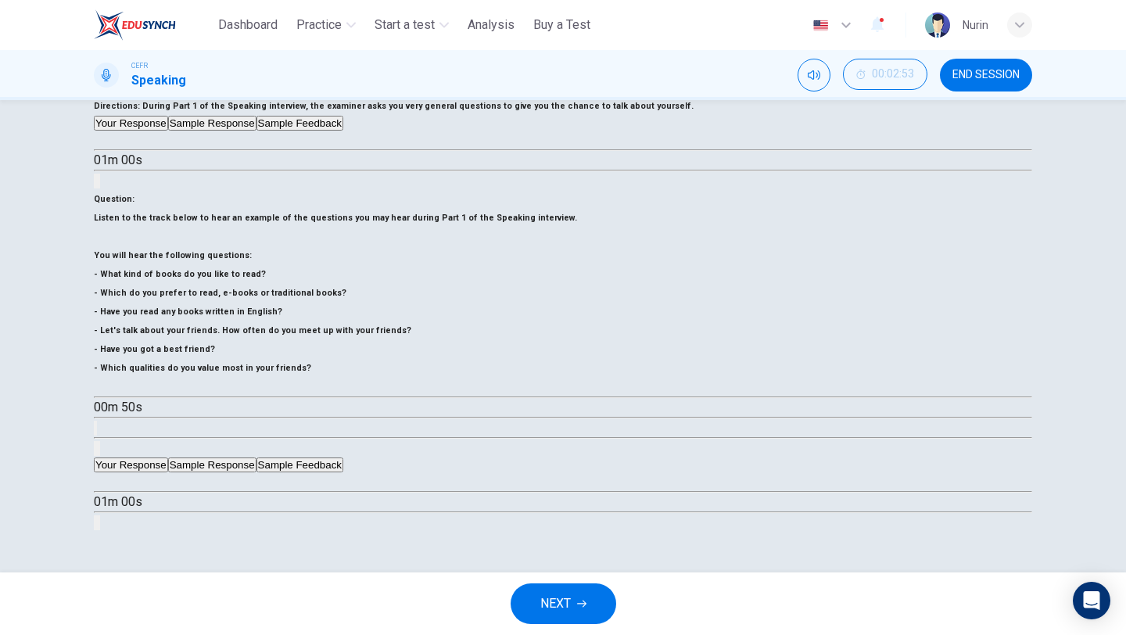
click at [257, 457] on button "Sample Response" at bounding box center [212, 464] width 88 height 15
click at [343, 457] on button "Sample Feedback" at bounding box center [300, 464] width 87 height 15
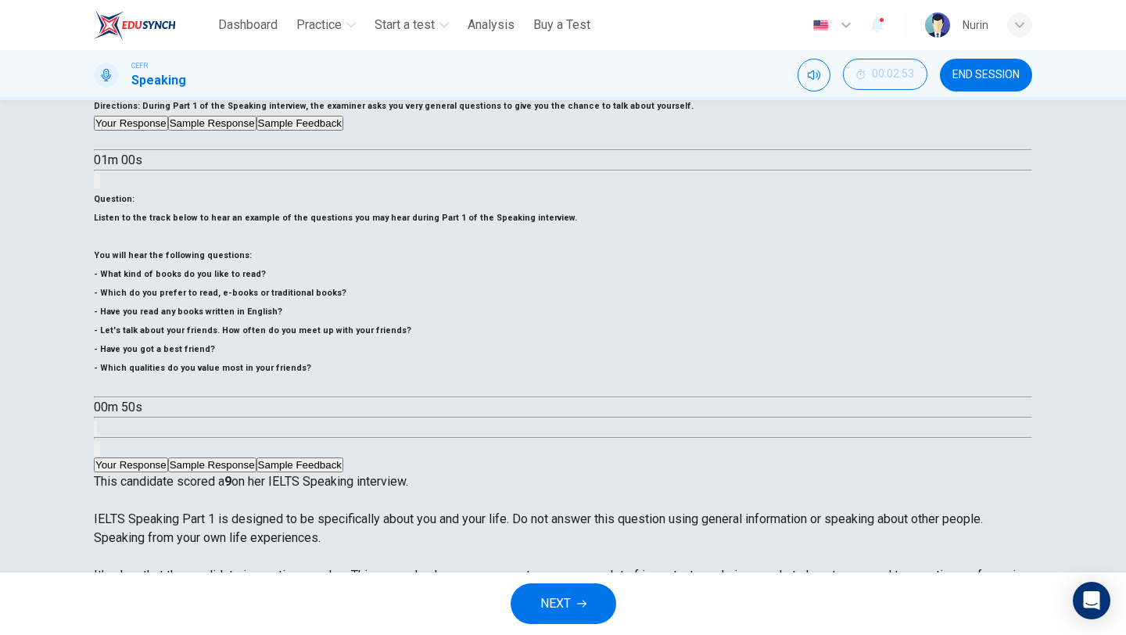
scroll to position [124, 0]
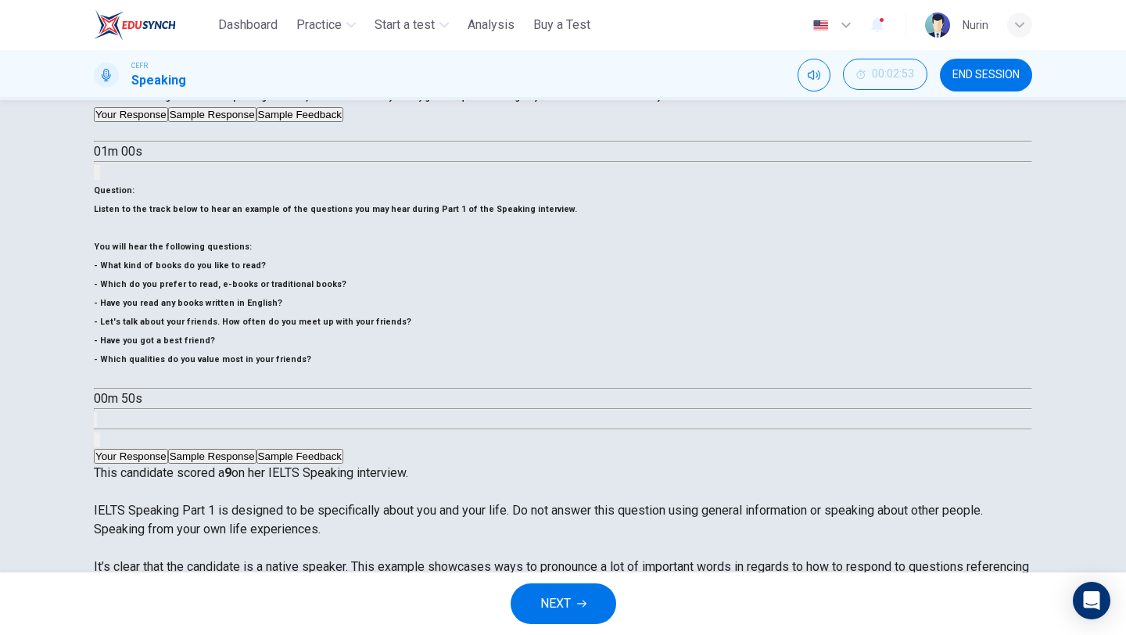
click at [257, 449] on button "Sample Response" at bounding box center [212, 456] width 88 height 15
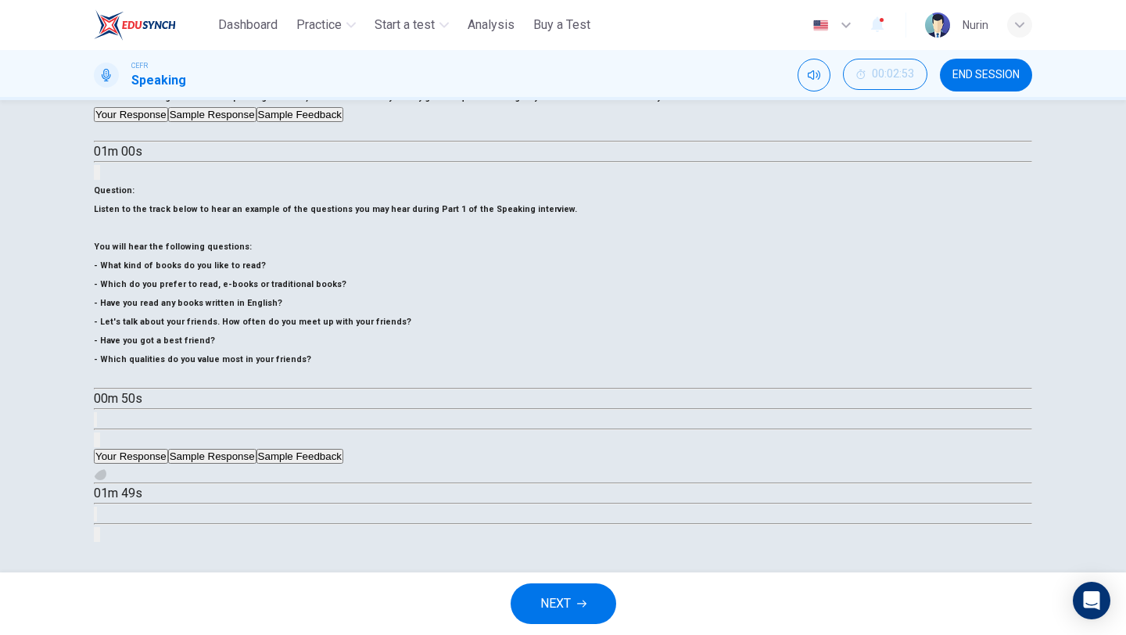
click at [106, 468] on button "button" at bounding box center [100, 474] width 13 height 13
click at [94, 484] on span at bounding box center [94, 484] width 0 height 0
type input "**"
click at [586, 597] on button "NEXT" at bounding box center [564, 603] width 106 height 41
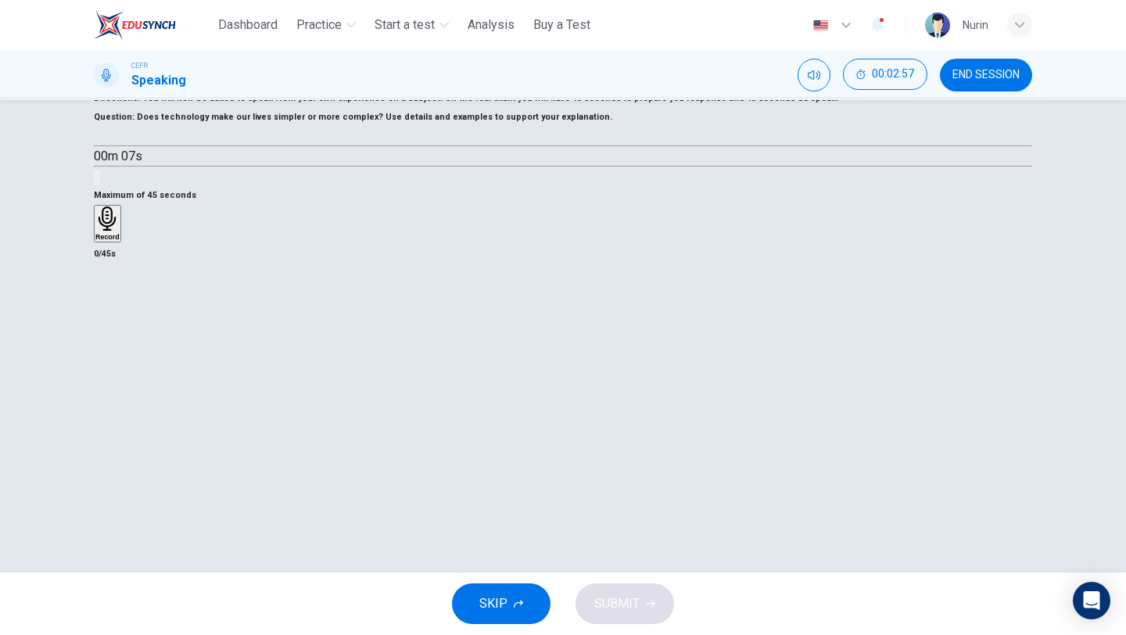
scroll to position [88, 0]
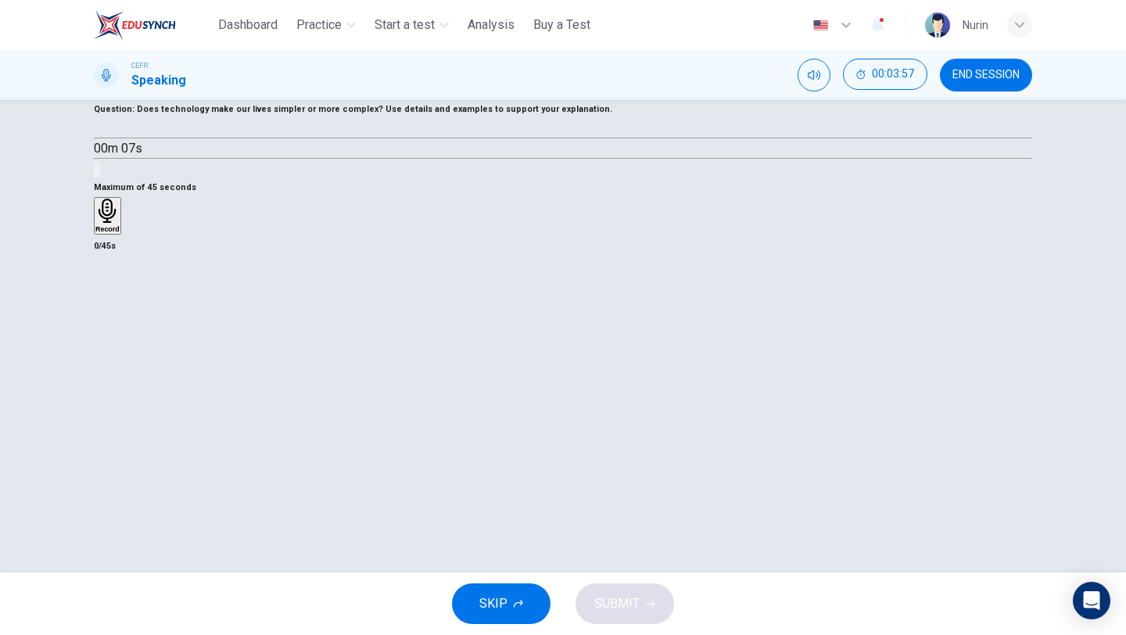
click at [608, 178] on div "00m 07s" at bounding box center [563, 148] width 938 height 59
click at [120, 233] on div "Record" at bounding box center [107, 216] width 24 height 34
click at [623, 608] on span "SUBMIT" at bounding box center [616, 604] width 45 height 22
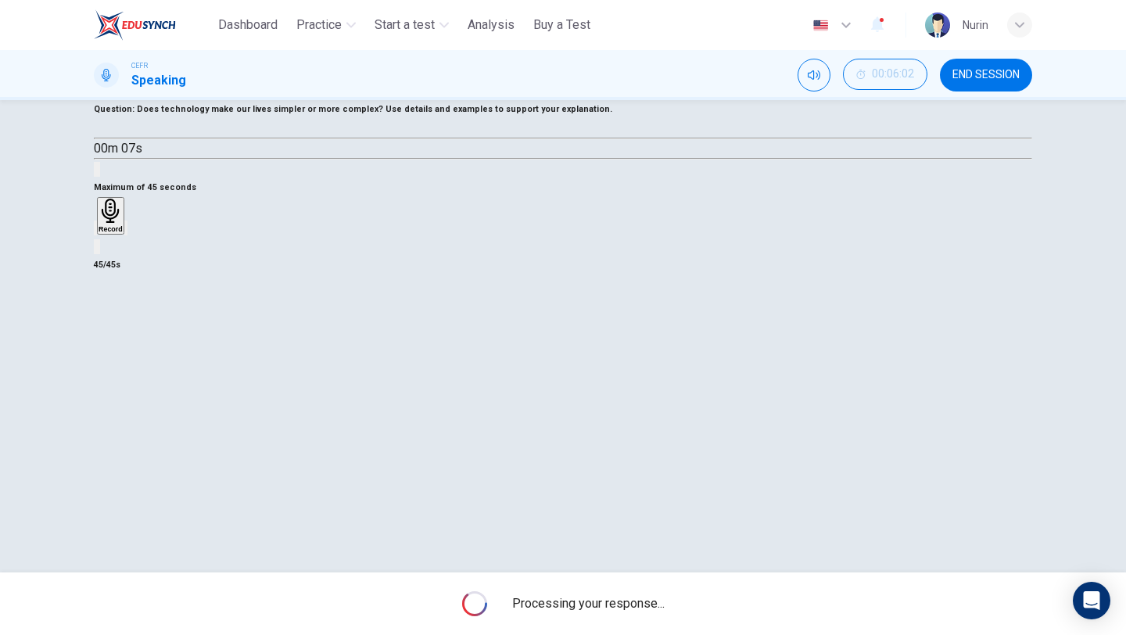
scroll to position [134, 0]
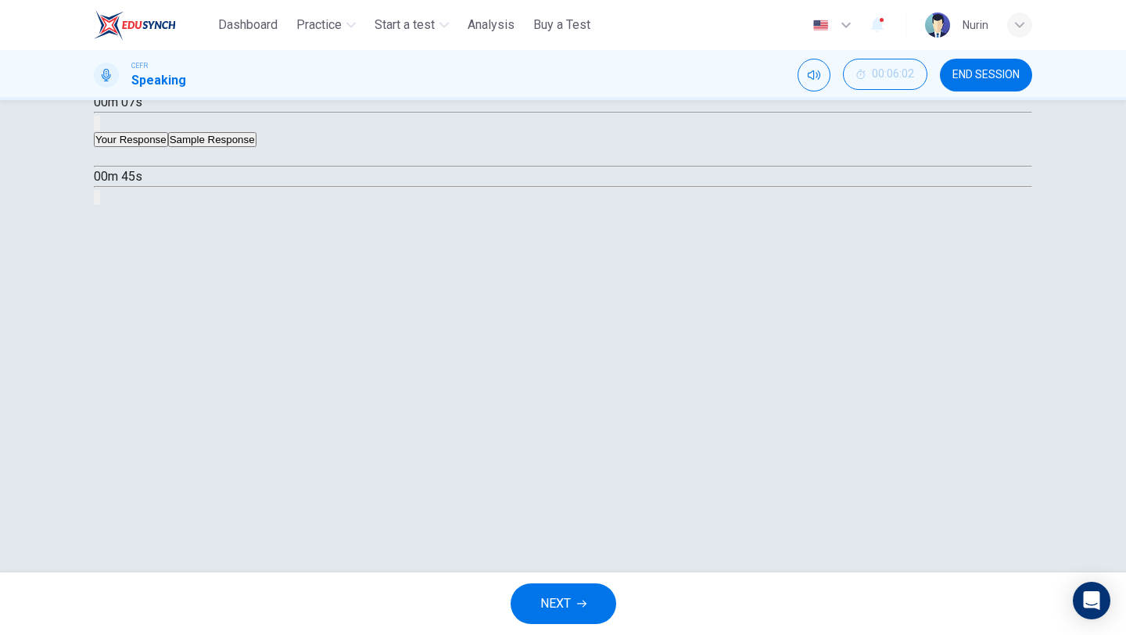
click at [257, 147] on button "Sample Response" at bounding box center [212, 139] width 88 height 15
click at [118, 176] on icon "button" at bounding box center [110, 166] width 16 height 19
type input "**"
click at [567, 602] on span "NEXT" at bounding box center [555, 604] width 30 height 22
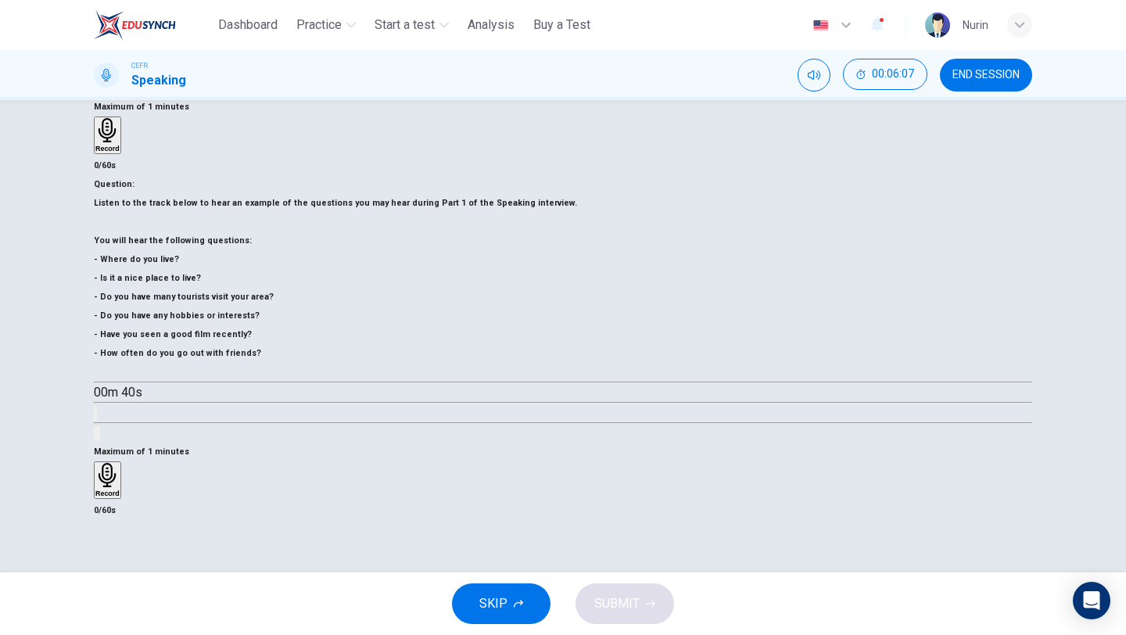
click at [961, 77] on span "END SESSION" at bounding box center [986, 75] width 67 height 13
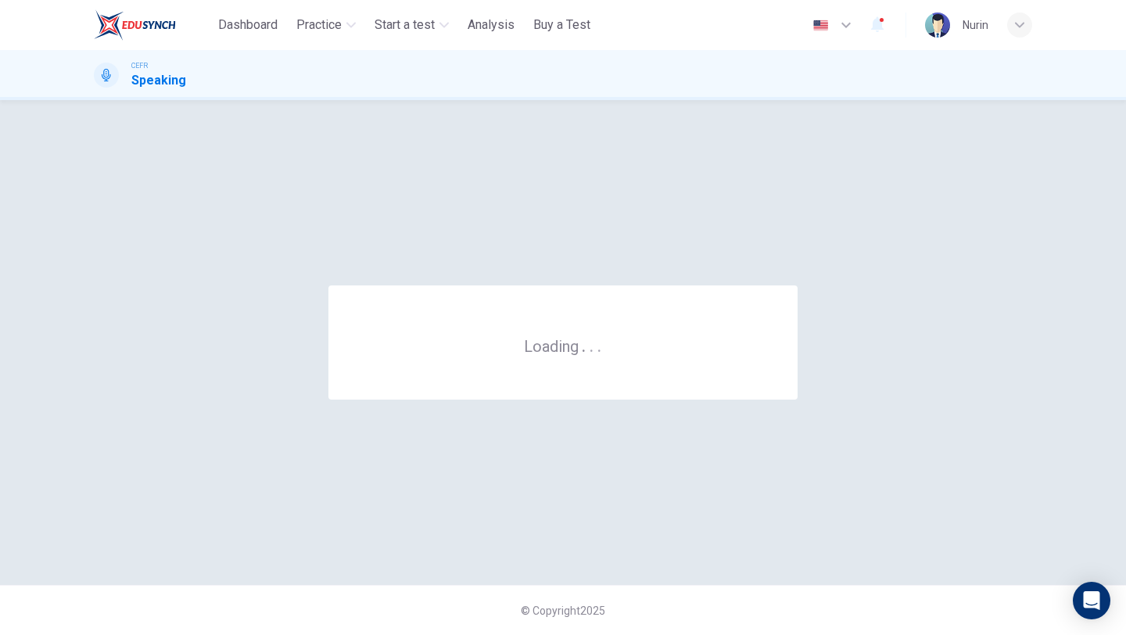
scroll to position [0, 0]
